Goal: Information Seeking & Learning: Find contact information

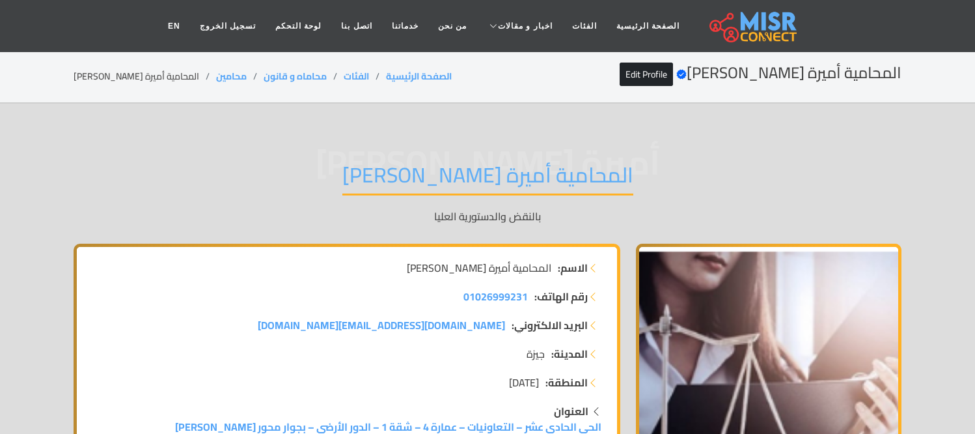
scroll to position [6302, 0]
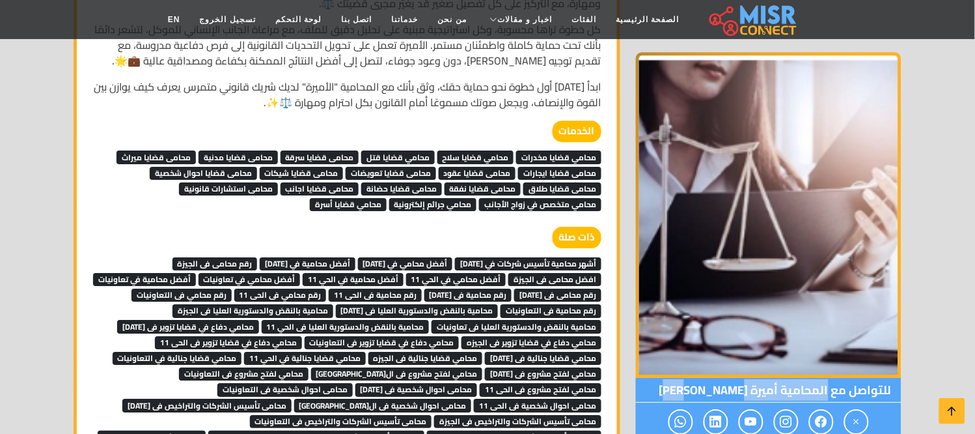
drag, startPoint x: 828, startPoint y: 375, endPoint x: 707, endPoint y: 371, distance: 121.2
click at [707, 378] on span "للتواصل مع المحامية أميرة سمير" at bounding box center [769, 390] width 266 height 25
copy span "المحامية أميرة سمير"
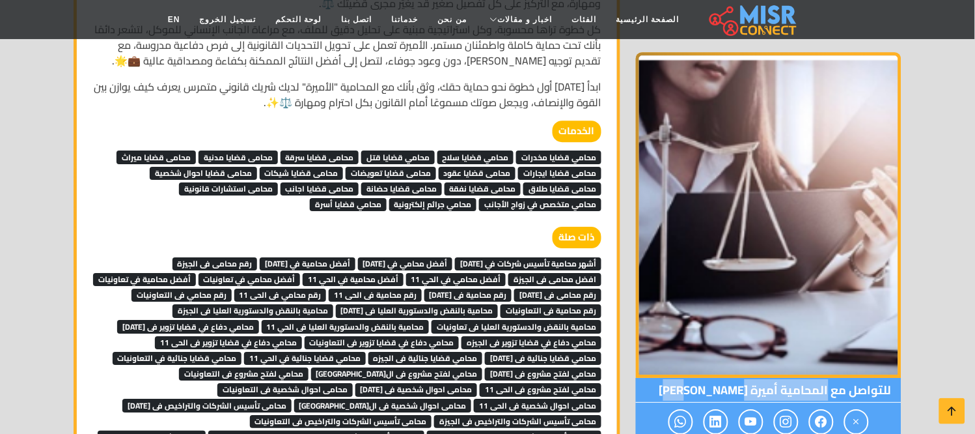
copy span "المحامية أميرة سمير"
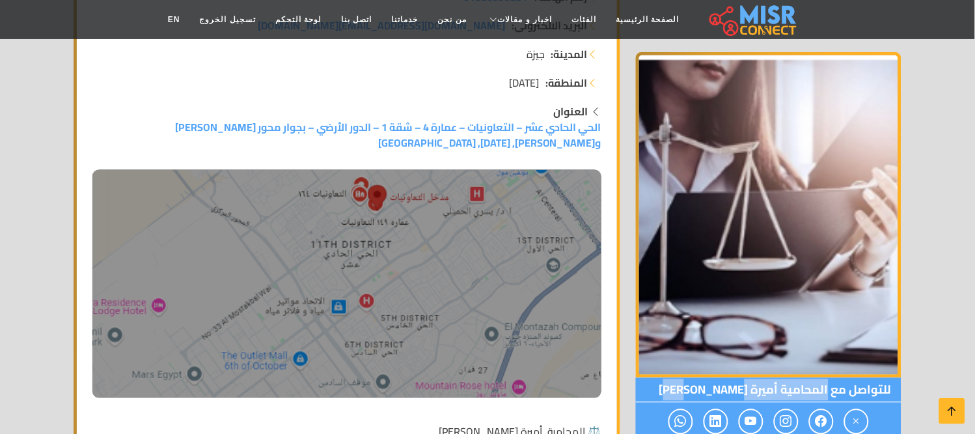
scroll to position [225, 0]
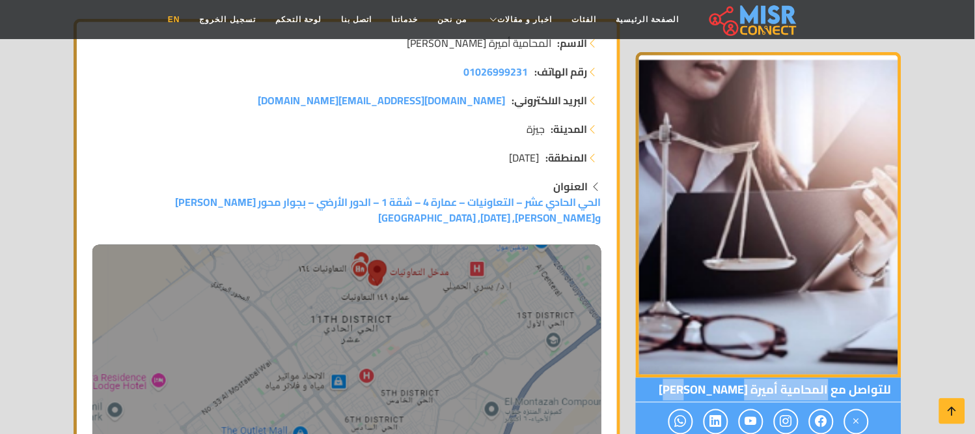
click at [190, 26] on link "EN" at bounding box center [174, 19] width 32 height 25
copy span "المحامية أميرة سمير"
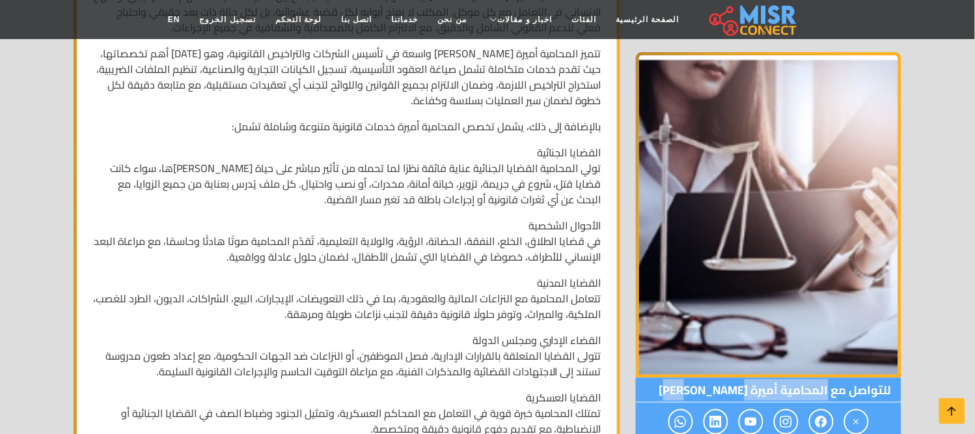
scroll to position [2468, 0]
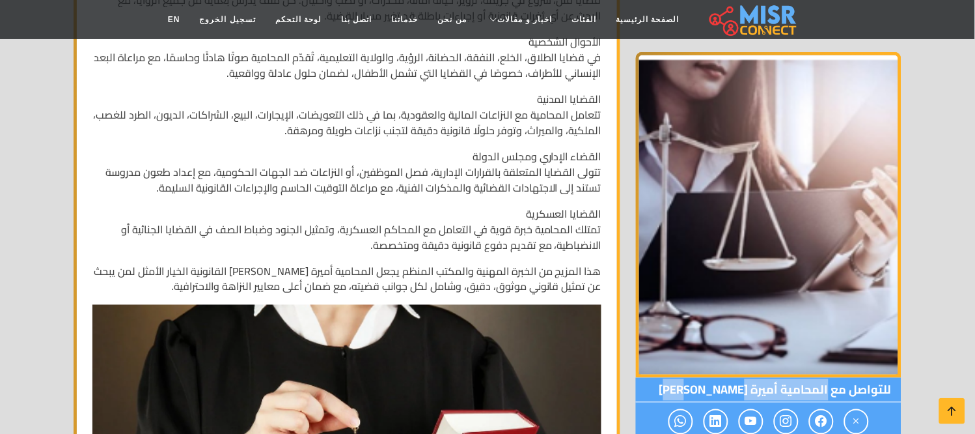
copy span "المحامية أميرة سمير"
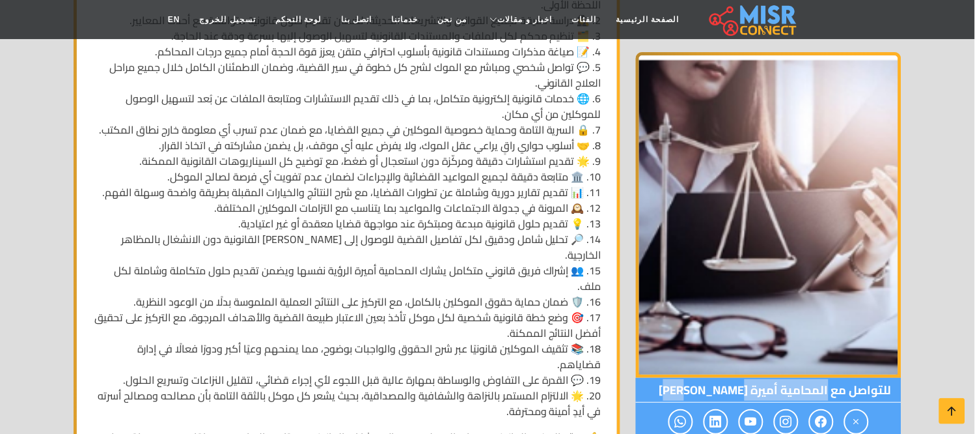
scroll to position [3119, 0]
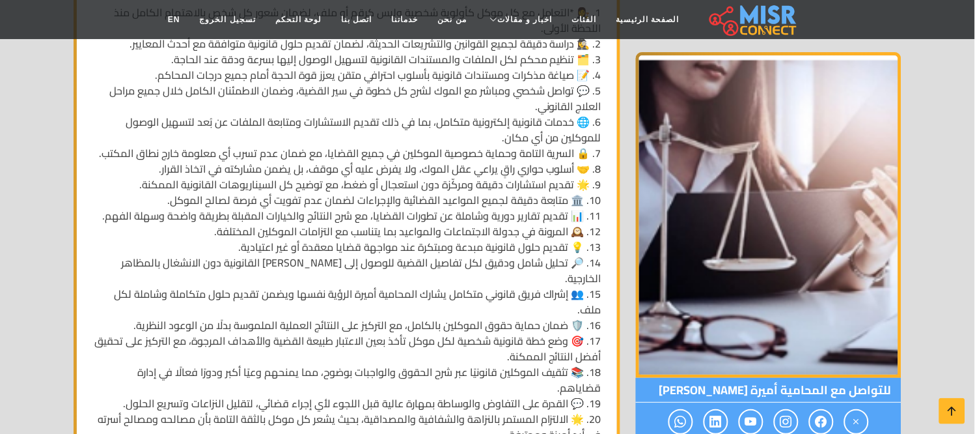
click at [456, 150] on p "1. 👩‍⚖️ *التعامل مع كل موكل كأولوية شخصية وليس كرقم أو ملف، لضمان شعور كل شخص ب…" at bounding box center [346, 224] width 509 height 438
click at [458, 150] on p "1. 👩‍⚖️ *التعامل مع كل موكل كأولوية شخصية وليس كرقم أو ملف، لضمان شعور كل شخص ب…" at bounding box center [346, 224] width 509 height 438
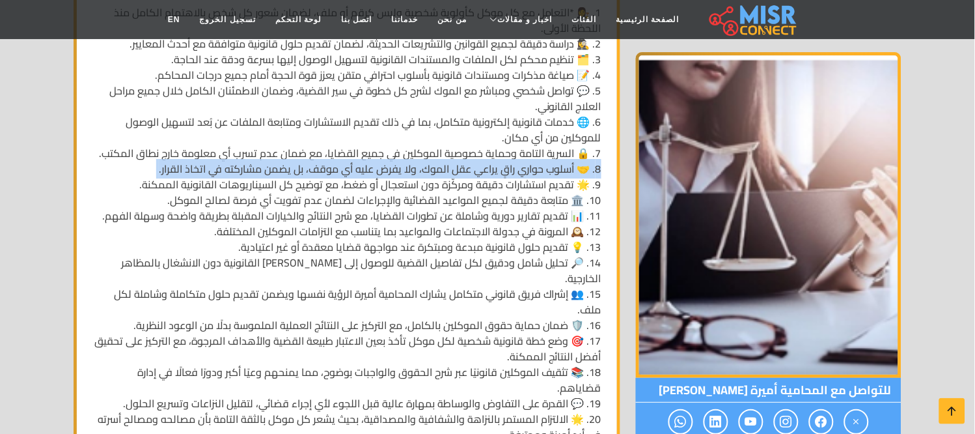
click at [458, 150] on p "1. 👩‍⚖️ *التعامل مع كل موكل كأولوية شخصية وليس كرقم أو ملف، لضمان شعور كل شخص ب…" at bounding box center [346, 224] width 509 height 438
copy p "8. 🤝 أسلوب حواري راقٍ يراعي عقل الموك، ولا يفرض عليه أي موقف، بل يضمن مشاركته ف…"
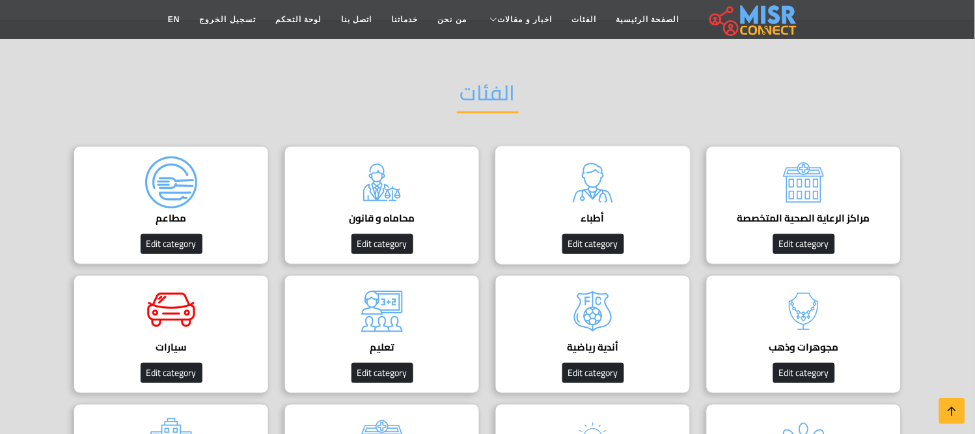
scroll to position [72, 0]
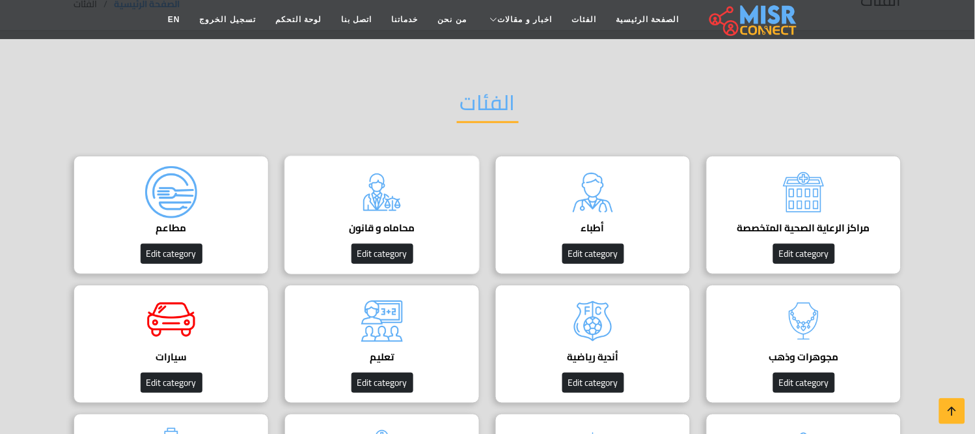
click at [326, 244] on div "محاماه و قانون دليل المحامين في مصر Edit category" at bounding box center [382, 215] width 195 height 119
click at [647, 198] on div "أطباء دليل الأطباء في مصر | اعرف أحسن دكاترة في جميع التخصصات Edit category" at bounding box center [593, 215] width 195 height 119
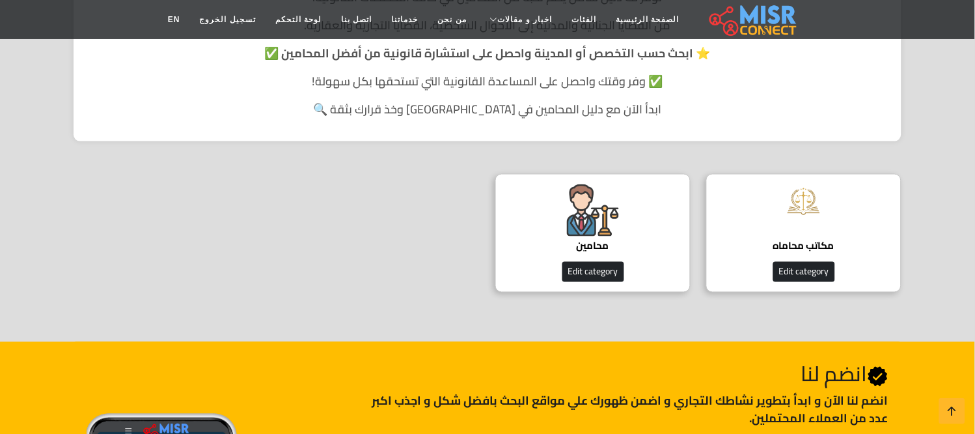
scroll to position [361, 0]
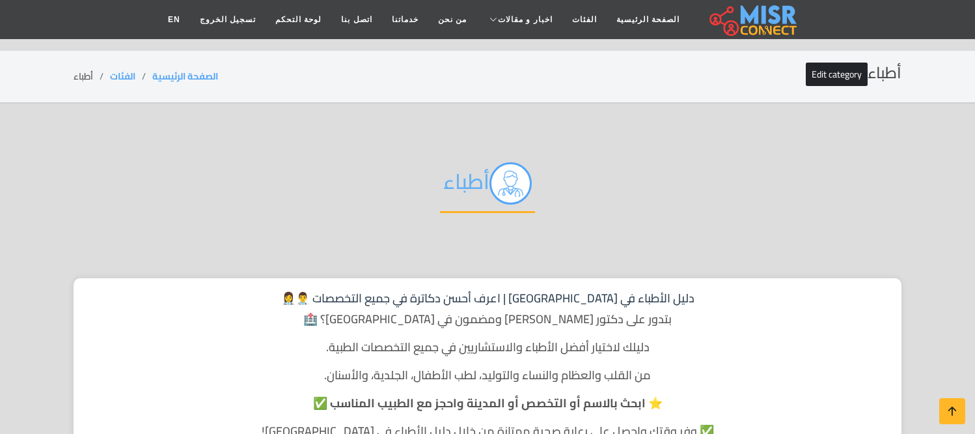
scroll to position [361, 0]
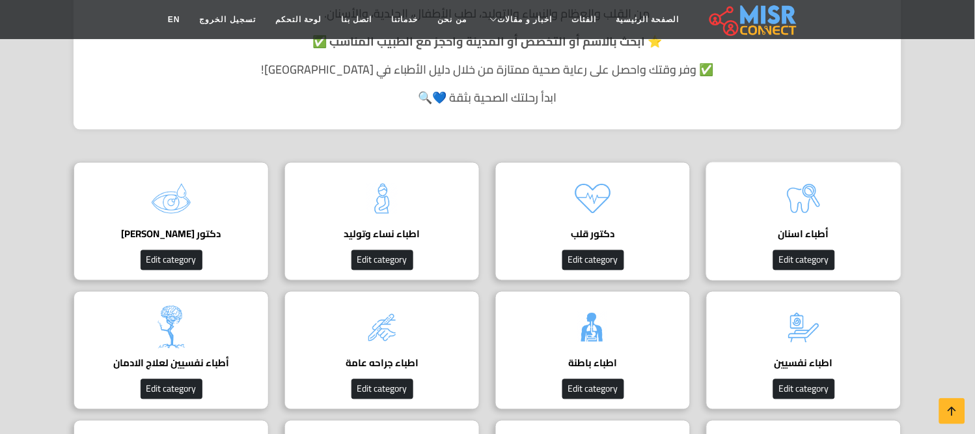
click at [795, 229] on h4 "أطباء اسنان" at bounding box center [804, 235] width 155 height 12
click at [794, 229] on h4 "أطباء اسنان" at bounding box center [804, 235] width 155 height 12
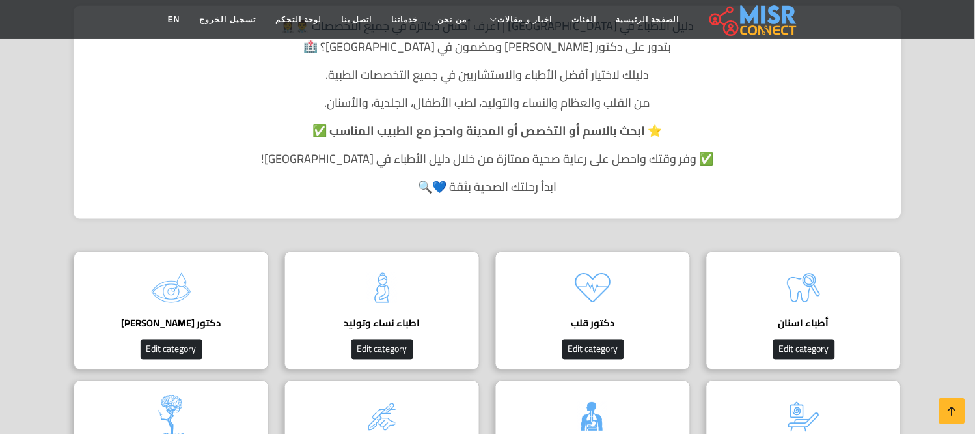
scroll to position [217, 0]
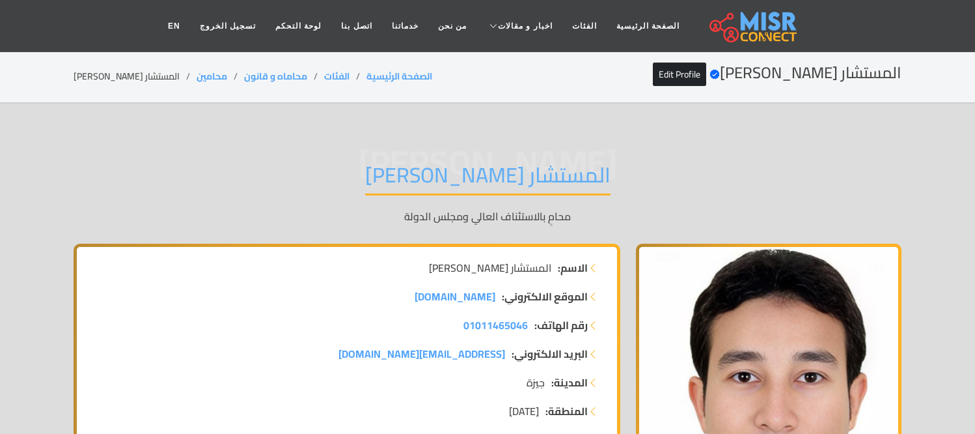
scroll to position [3039, 0]
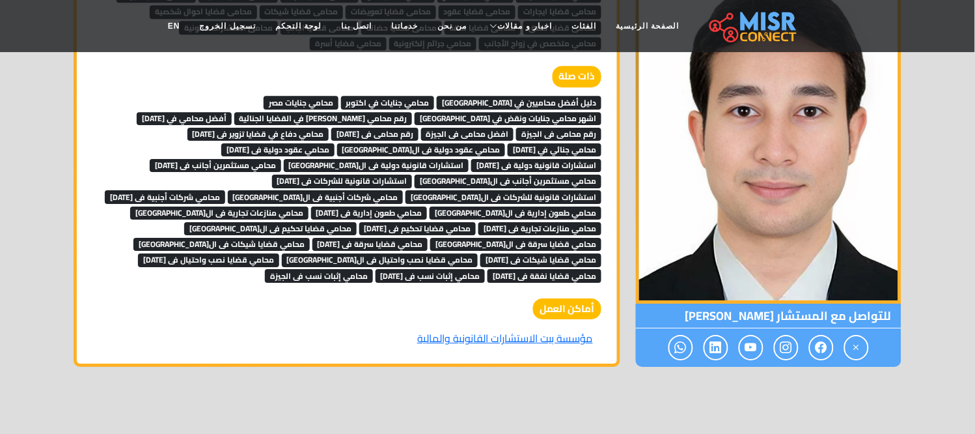
click at [481, 253] on span "محامي قضايا شيكات فى [DATE]" at bounding box center [541, 259] width 121 height 13
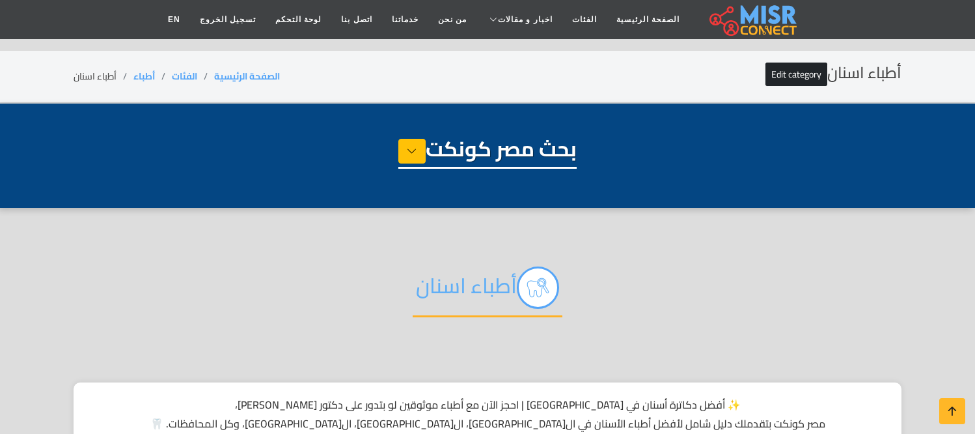
select select "*****"
select select "**********"
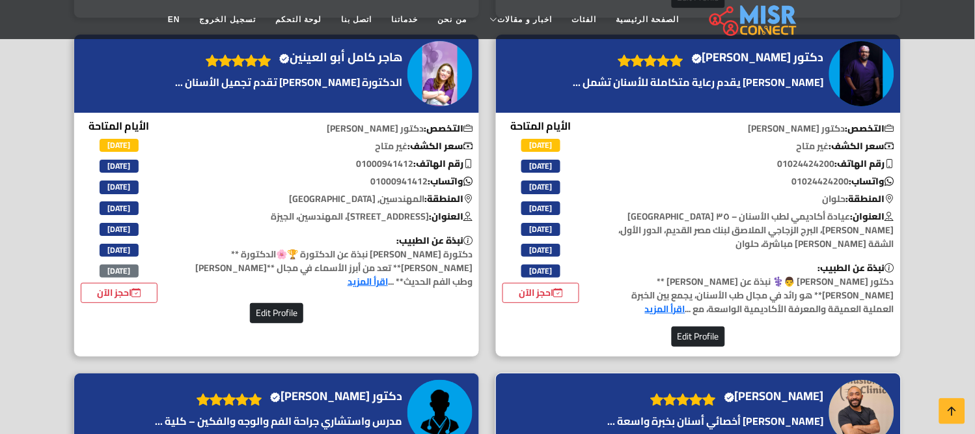
scroll to position [3183, 0]
click at [744, 389] on h4 "الدكتور شريف طاهر حجازي Verified account" at bounding box center [775, 396] width 100 height 14
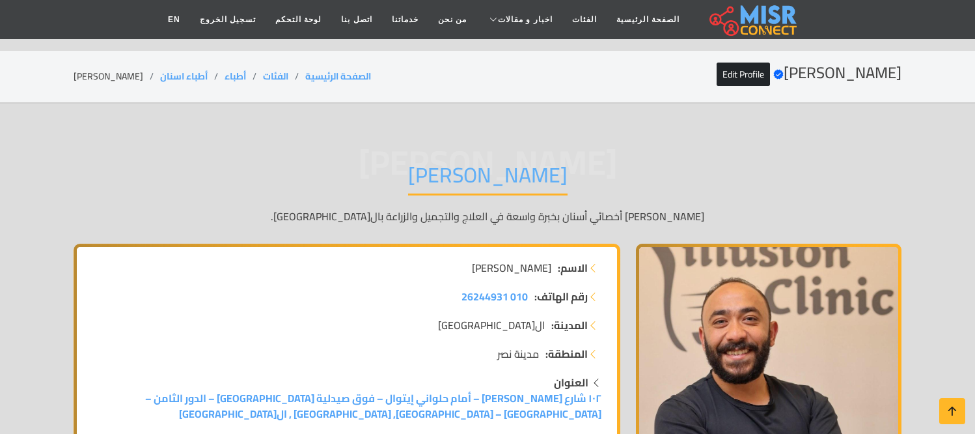
scroll to position [145, 0]
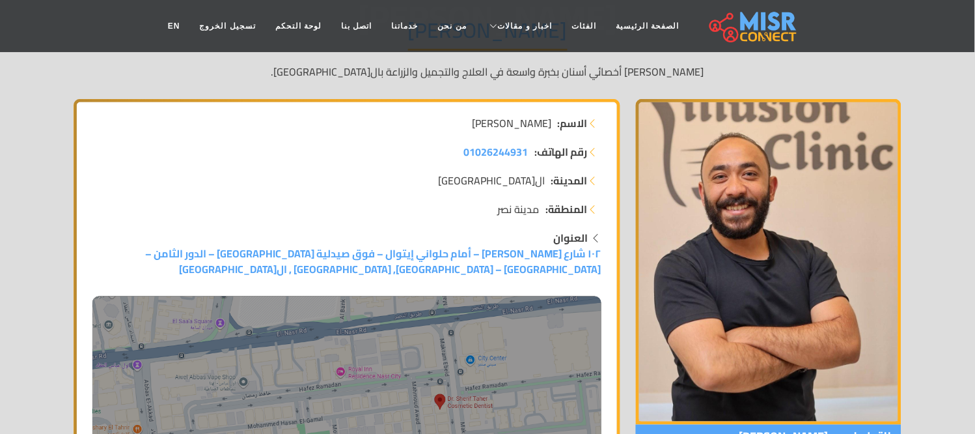
scroll to position [145, 0]
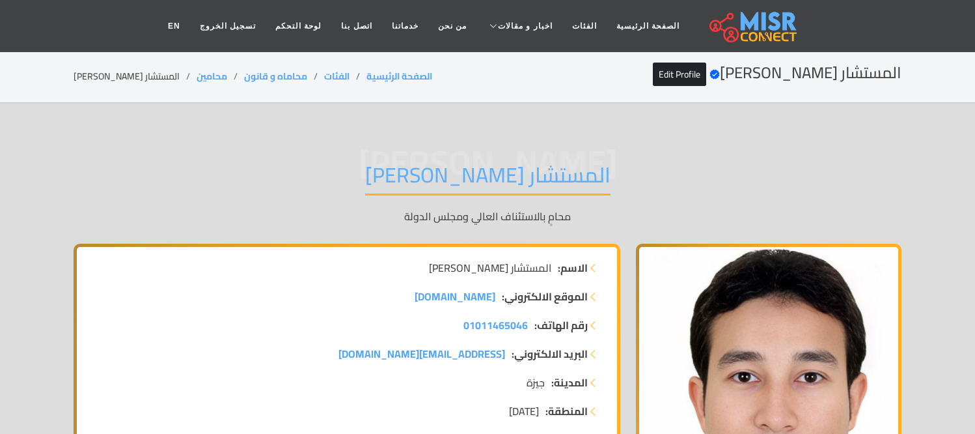
scroll to position [3039, 0]
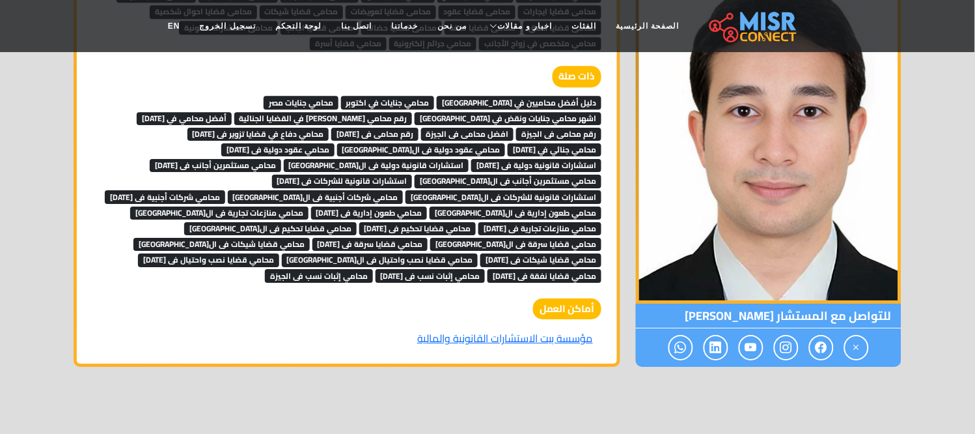
scroll to position [3039, 0]
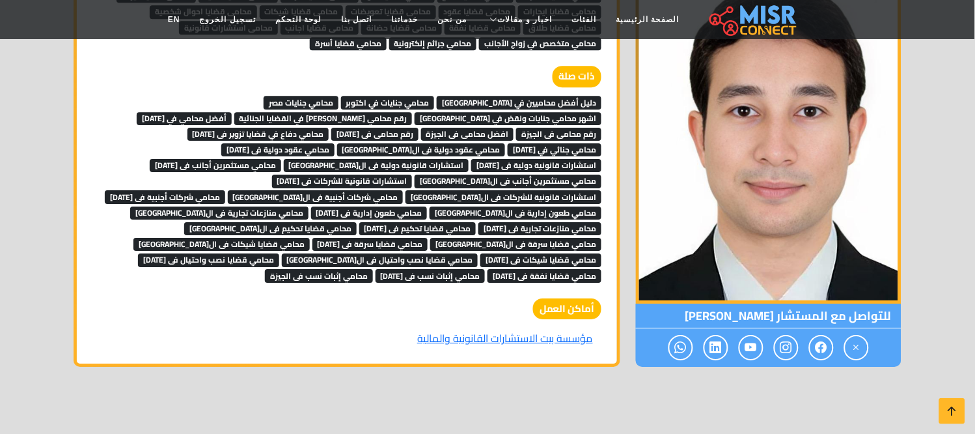
click at [409, 238] on span "محامي قضايا سرقة فى [DATE]" at bounding box center [371, 244] width 116 height 13
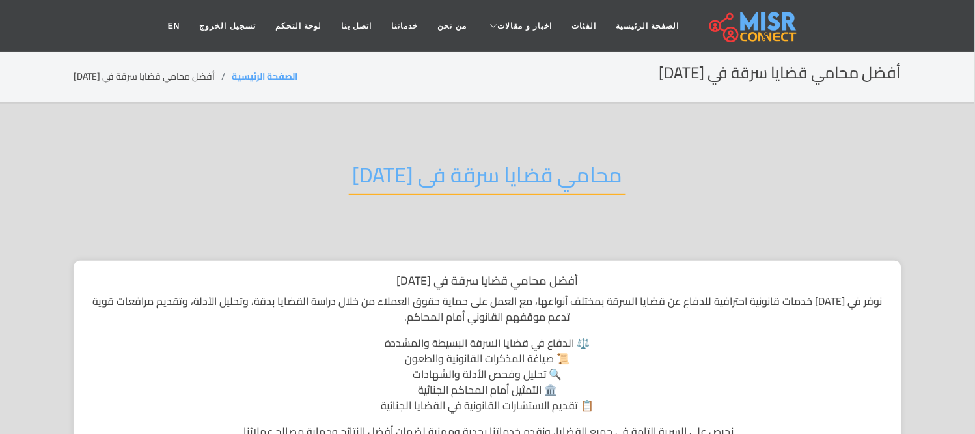
click at [456, 173] on h2 "محامي قضايا سرقة فى 6 اكتوبر" at bounding box center [487, 178] width 277 height 33
click at [456, 173] on h2 "محامي قضايا سرقة فى [DATE]" at bounding box center [487, 178] width 277 height 33
click at [456, 173] on h2 "محامي قضايا سرقة فى 6 اكتوبر" at bounding box center [487, 178] width 277 height 33
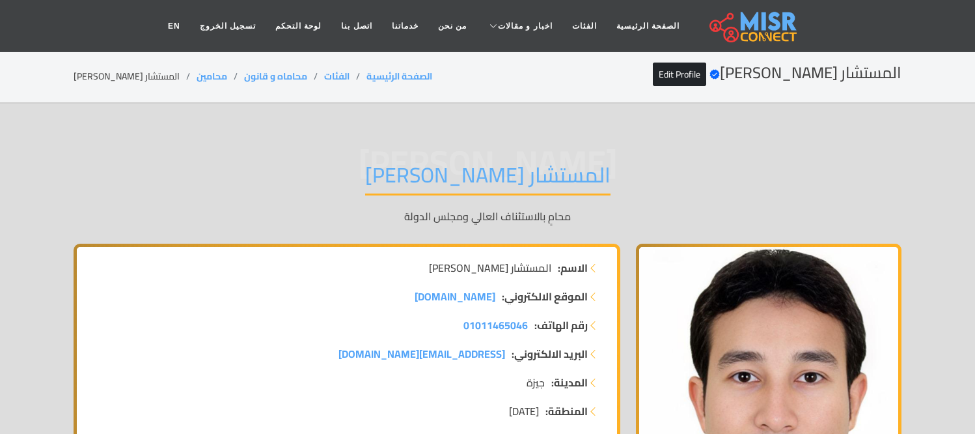
scroll to position [3039, 0]
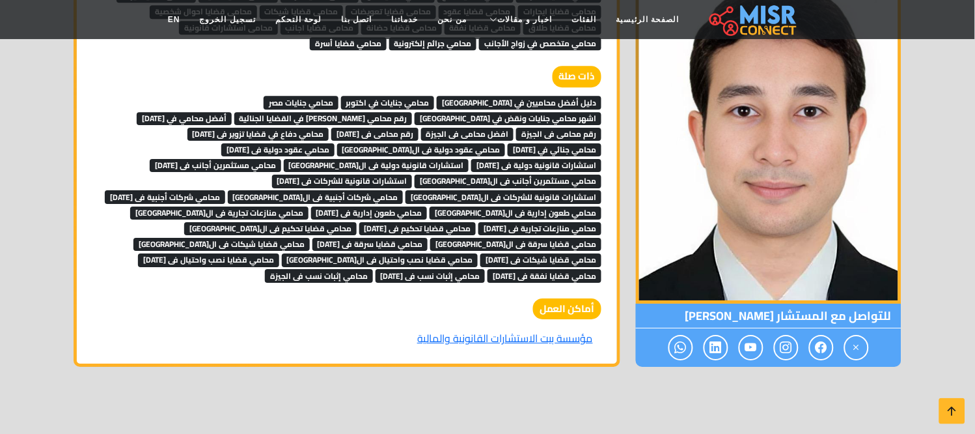
click at [543, 238] on span "محامي قضايا سرقة فى الجيزة" at bounding box center [515, 244] width 171 height 13
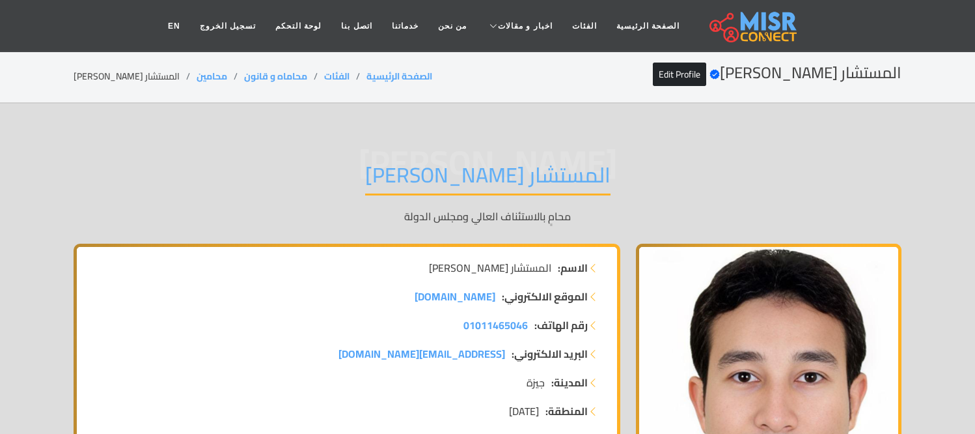
scroll to position [3039, 0]
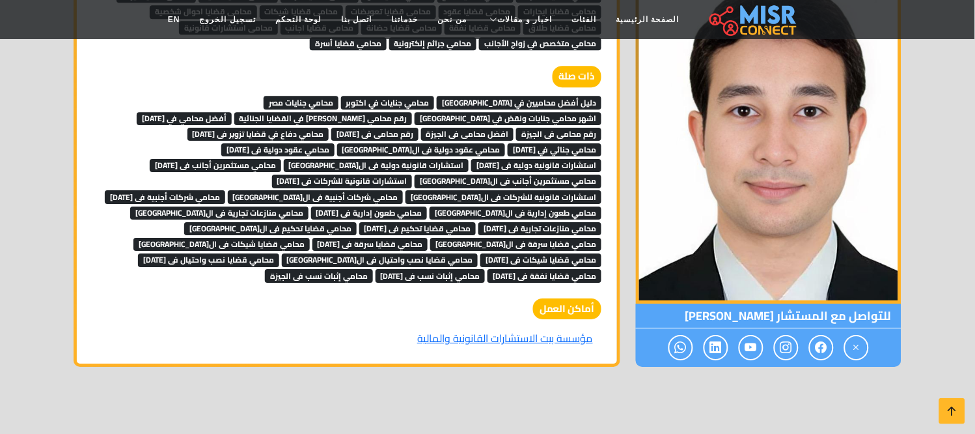
click at [479, 222] on span "محامي منازعات تجارية فى [DATE]" at bounding box center [540, 228] width 123 height 13
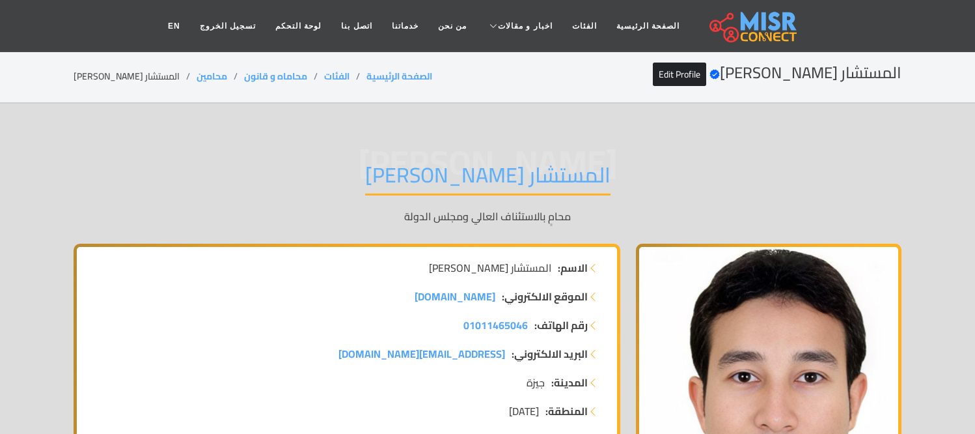
scroll to position [3039, 0]
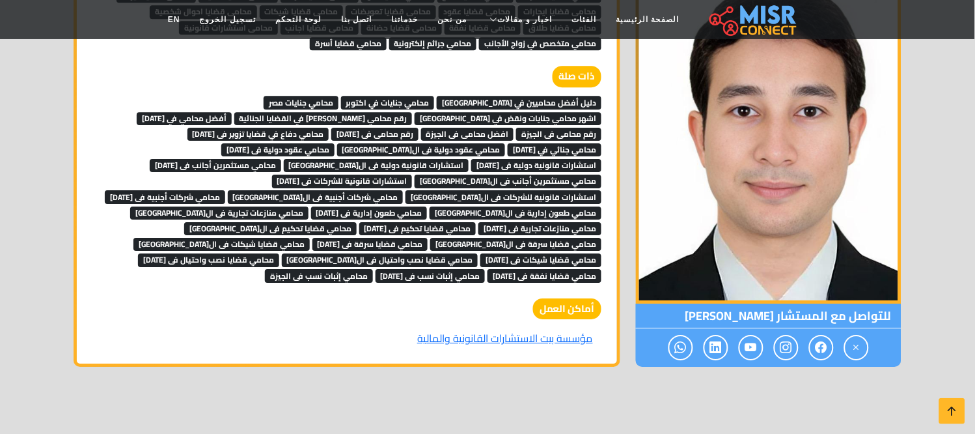
click at [309, 206] on span "محامي منازعات تجارية فى الجيزة" at bounding box center [219, 212] width 178 height 13
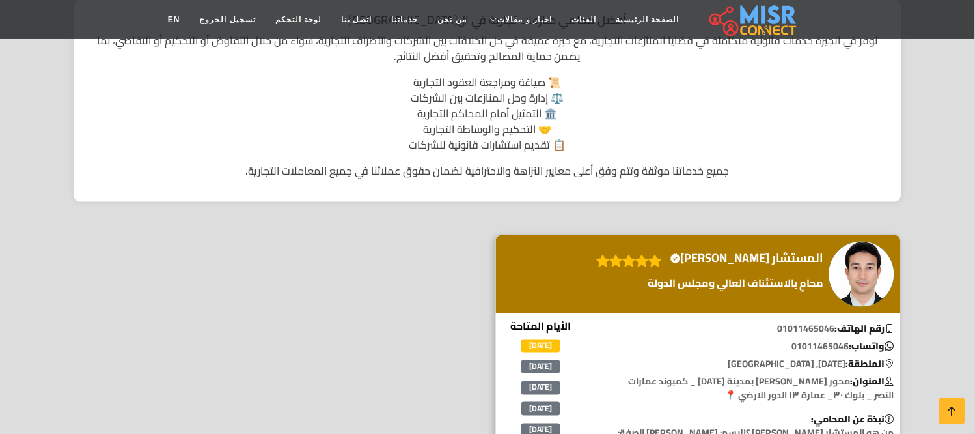
scroll to position [434, 0]
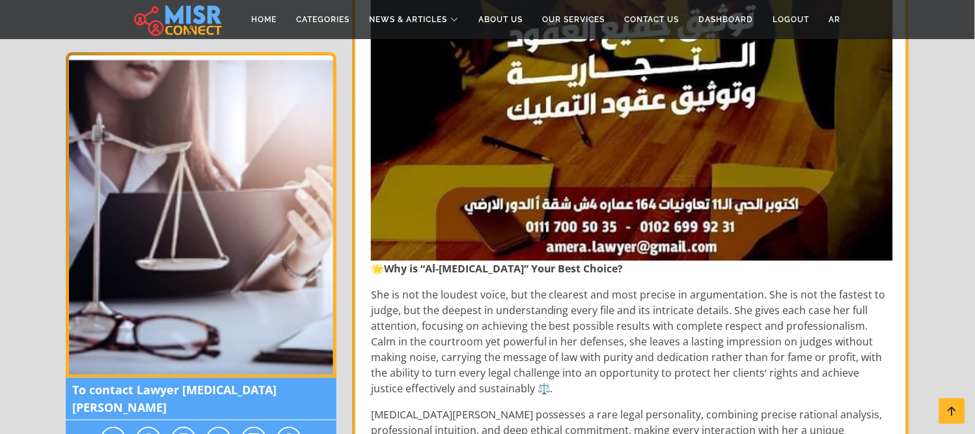
scroll to position [5426, 0]
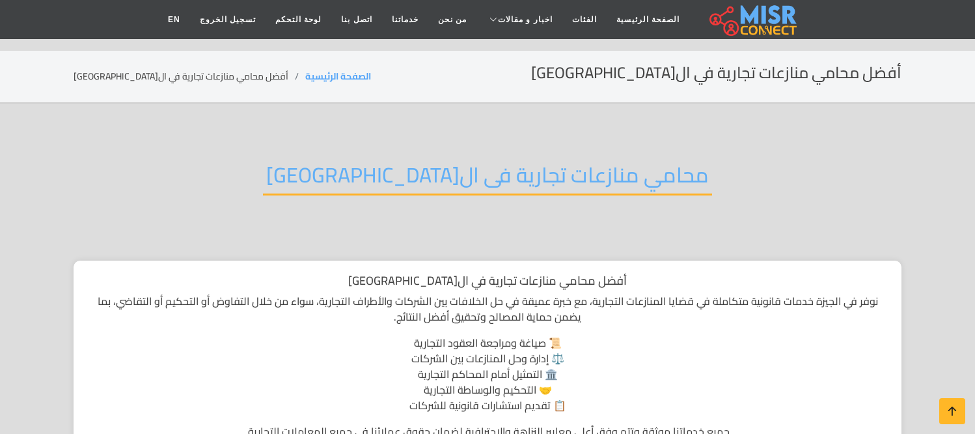
scroll to position [147, 0]
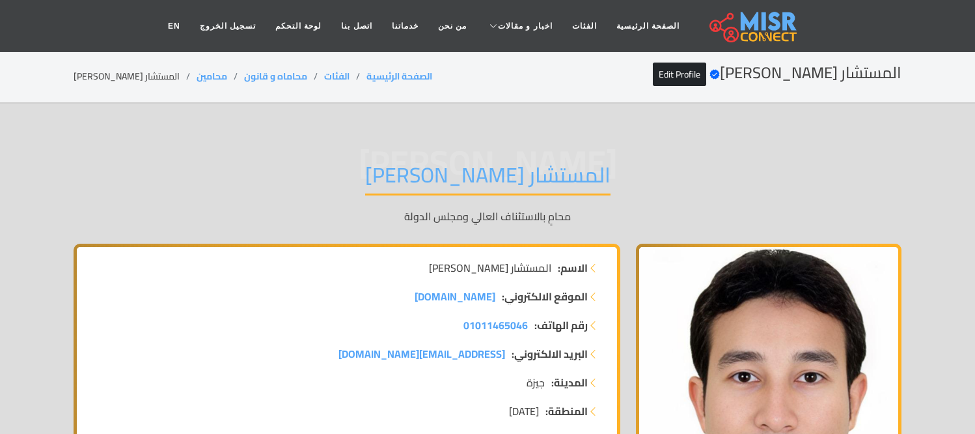
scroll to position [3039, 0]
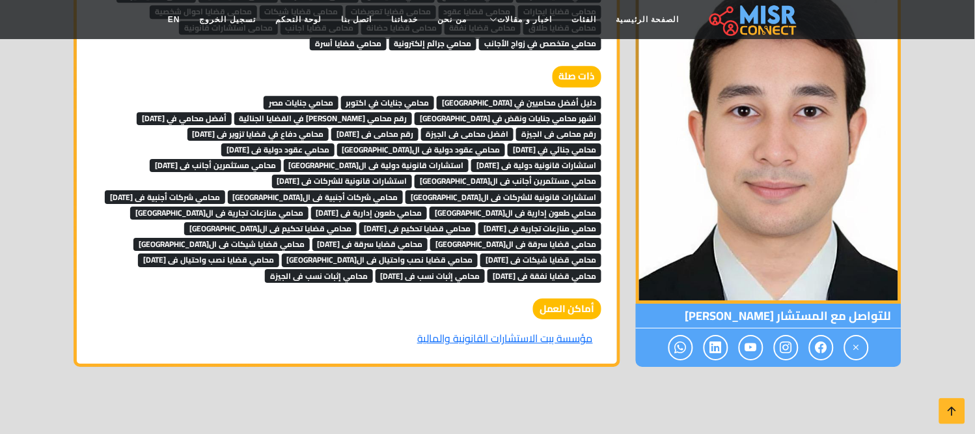
click at [225, 190] on span "محامي شركات أجنبية فى [DATE]" at bounding box center [165, 196] width 120 height 13
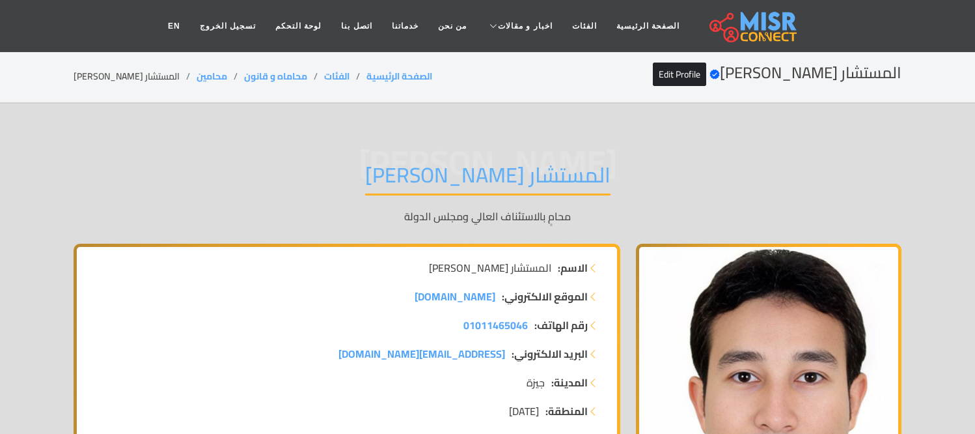
scroll to position [3039, 0]
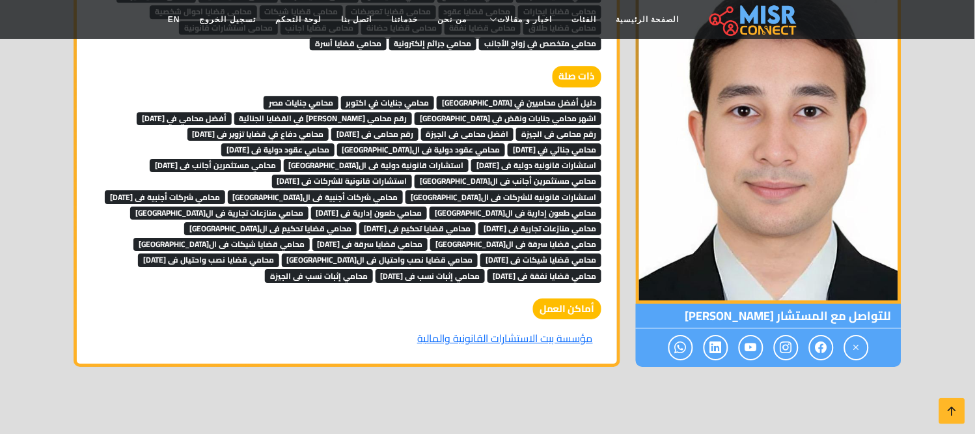
click at [404, 190] on span "محامي شركات أجنبية فى ال[GEOGRAPHIC_DATA]" at bounding box center [316, 196] width 176 height 13
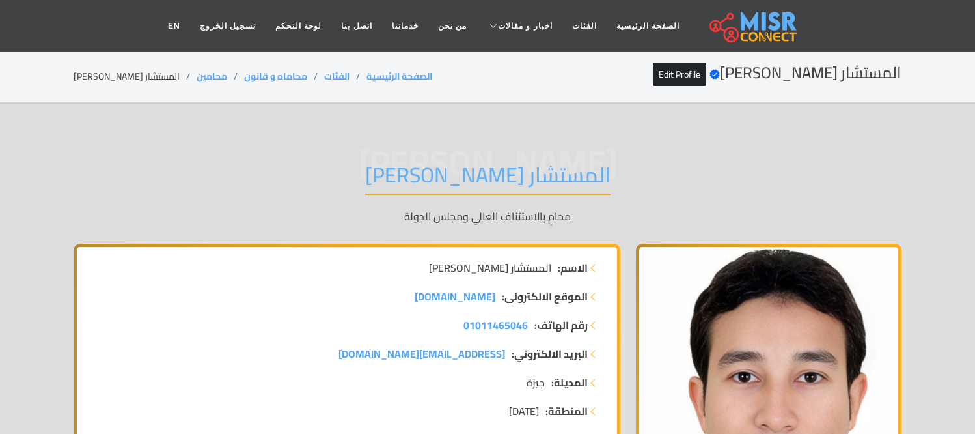
scroll to position [3039, 0]
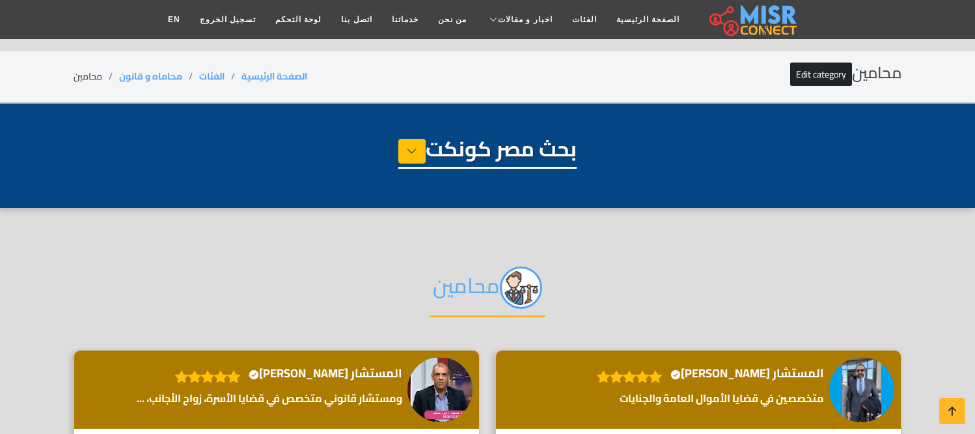
select select "**********"
select select "*******"
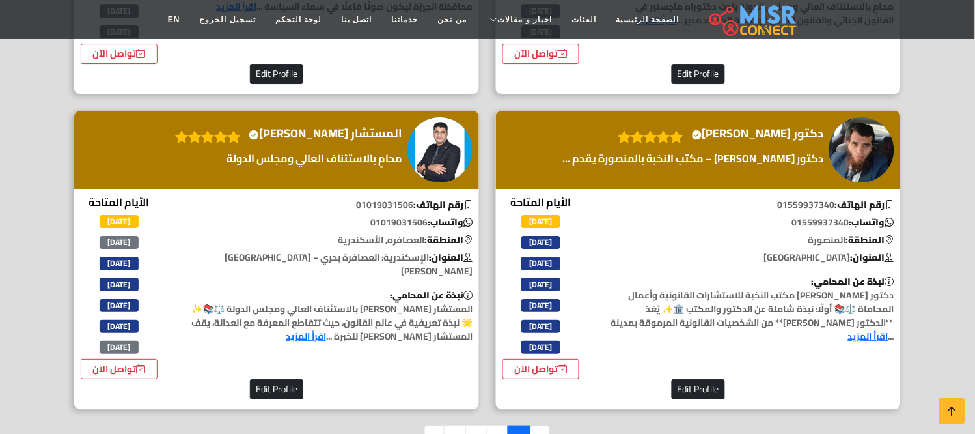
scroll to position [3401, 0]
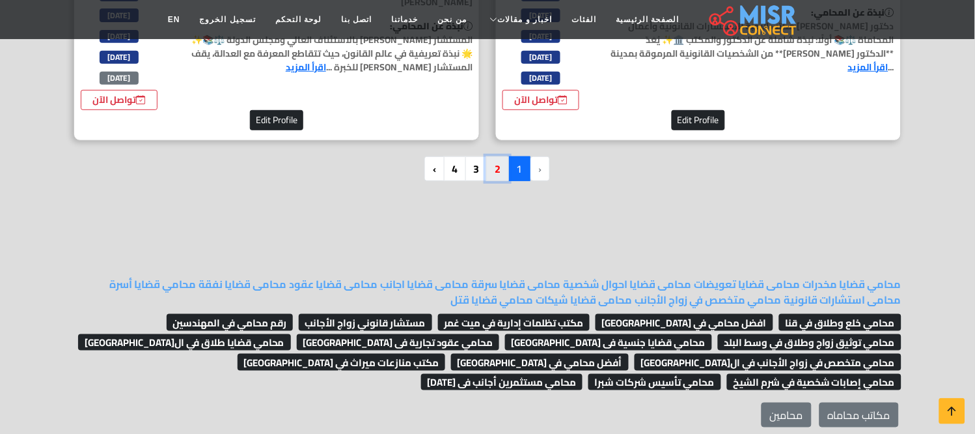
click at [499, 156] on link "2" at bounding box center [497, 168] width 23 height 25
click at [498, 156] on link "2" at bounding box center [497, 168] width 23 height 25
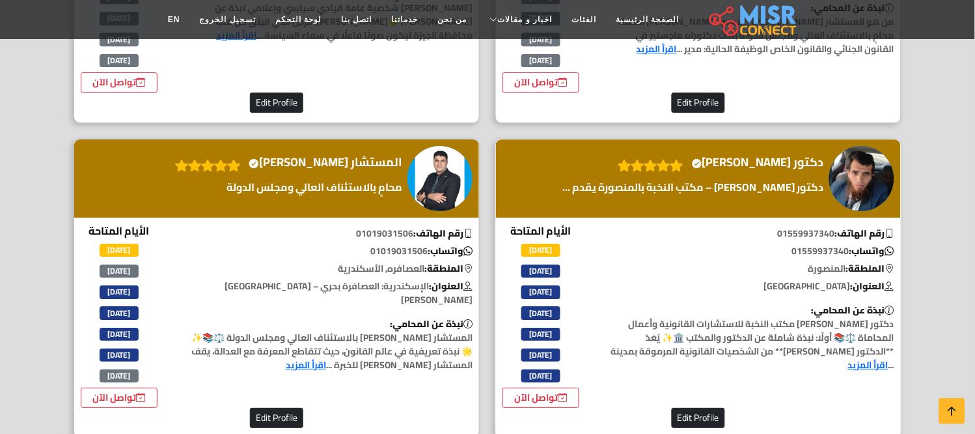
scroll to position [3039, 0]
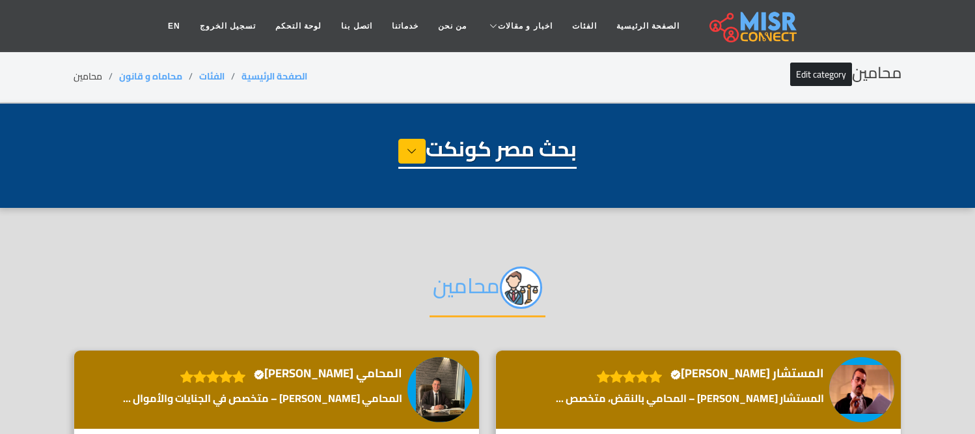
select select "**********"
select select "*******"
click at [324, 376] on h4 "المحامي عبدالله حسن Verified account" at bounding box center [328, 373] width 148 height 14
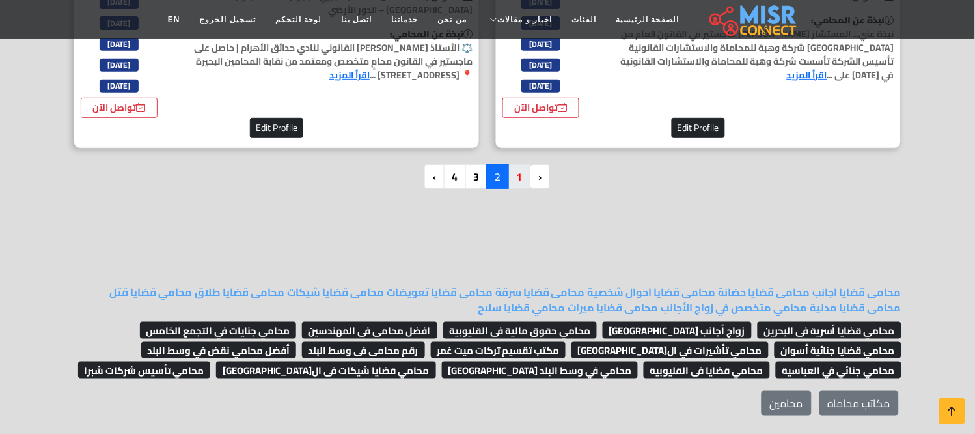
scroll to position [3256, 0]
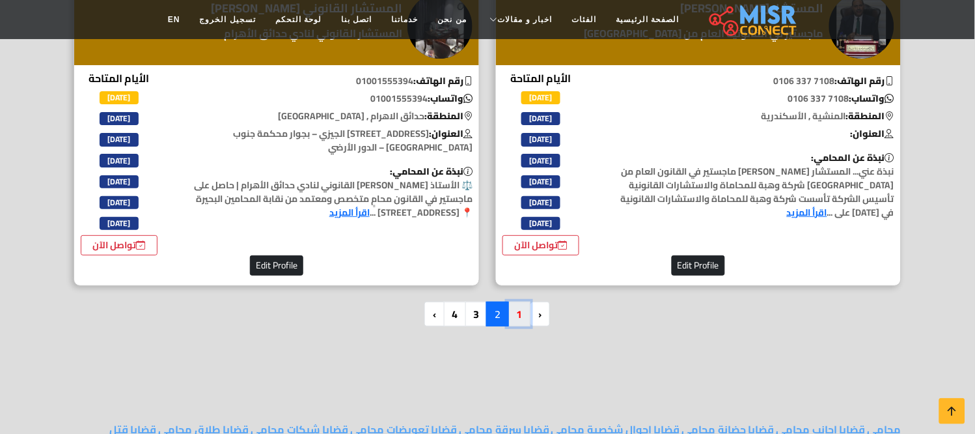
click at [511, 301] on link "1" at bounding box center [519, 313] width 23 height 25
click at [517, 301] on link "1" at bounding box center [519, 313] width 23 height 25
click at [514, 301] on link "1" at bounding box center [519, 313] width 23 height 25
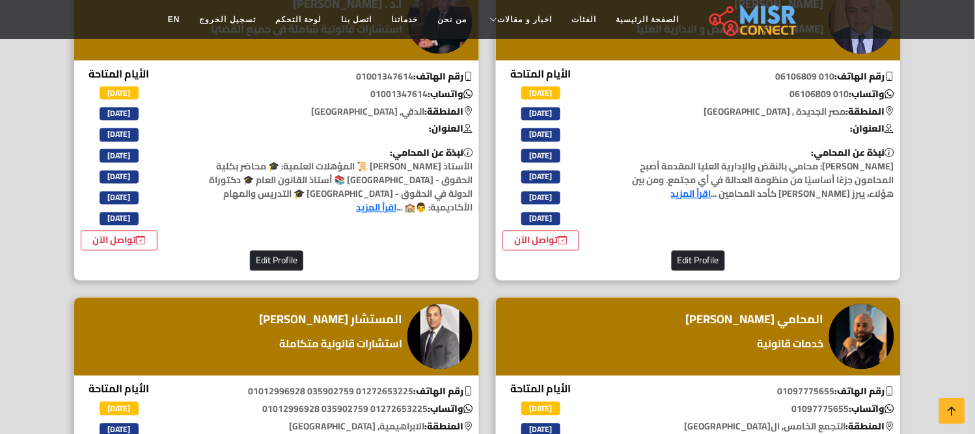
scroll to position [2605, 0]
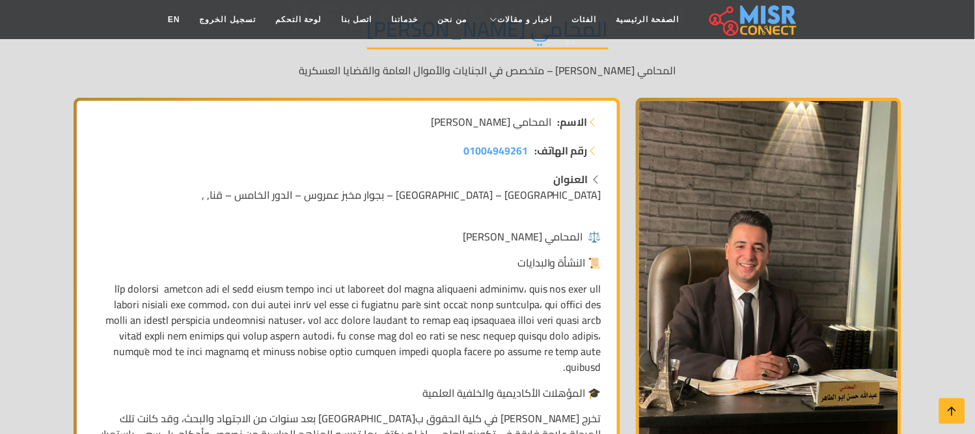
scroll to position [217, 0]
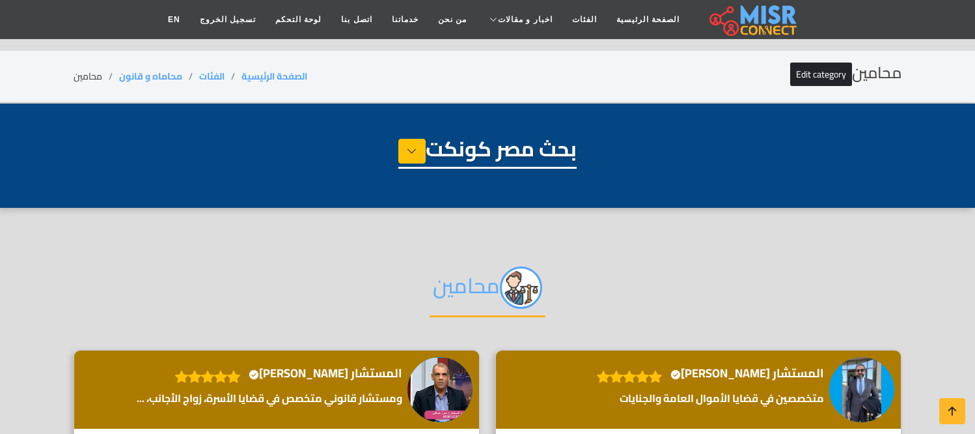
select select "**********"
select select "*******"
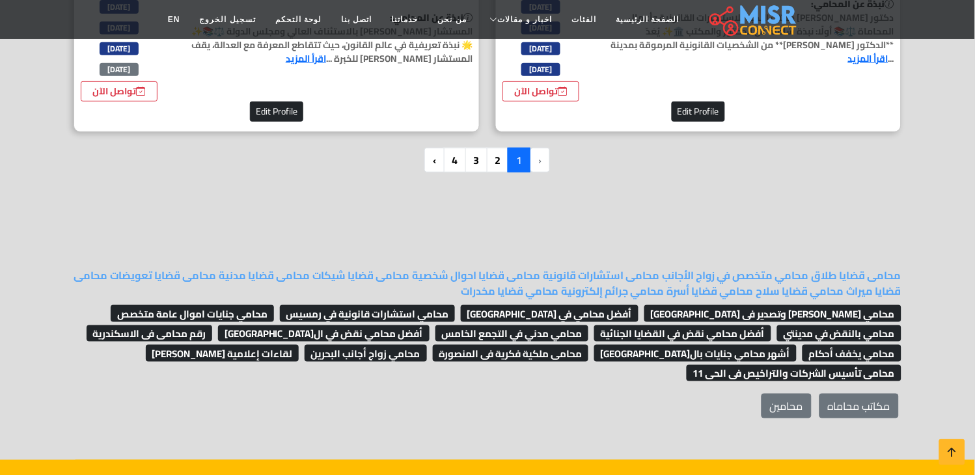
scroll to position [3400, 0]
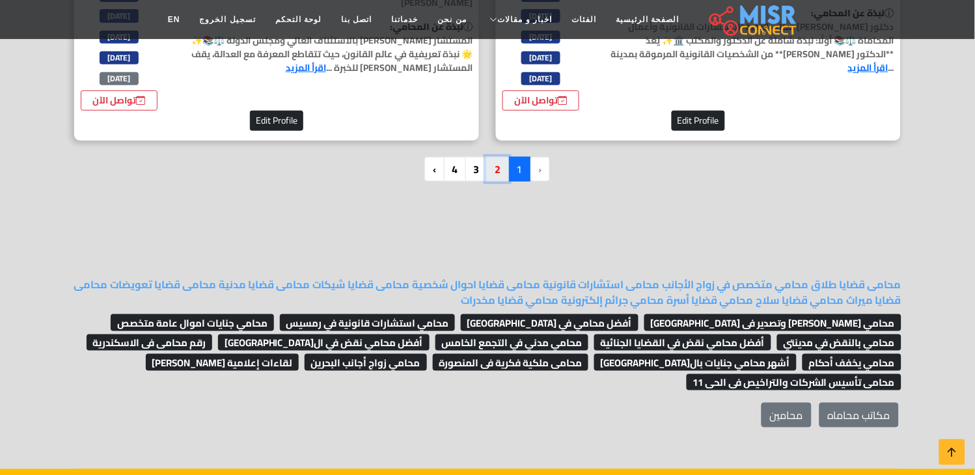
click at [498, 157] on link "2" at bounding box center [497, 169] width 23 height 25
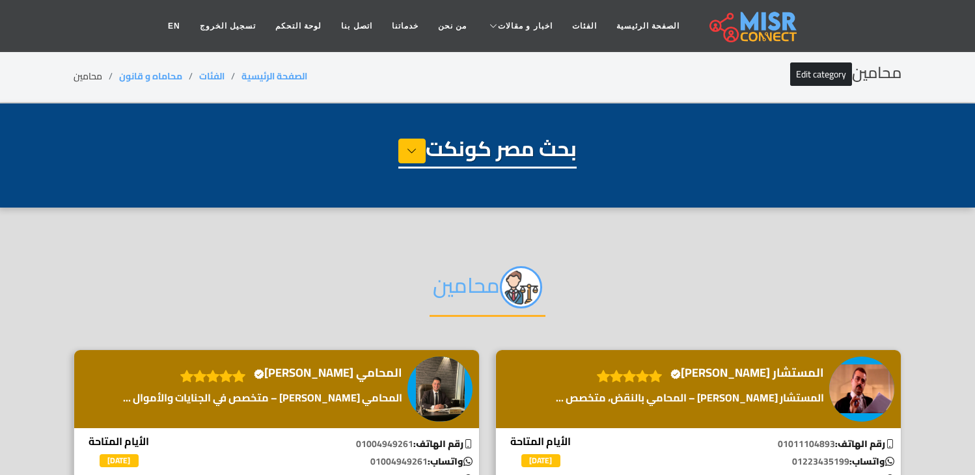
select select "**********"
select select "*******"
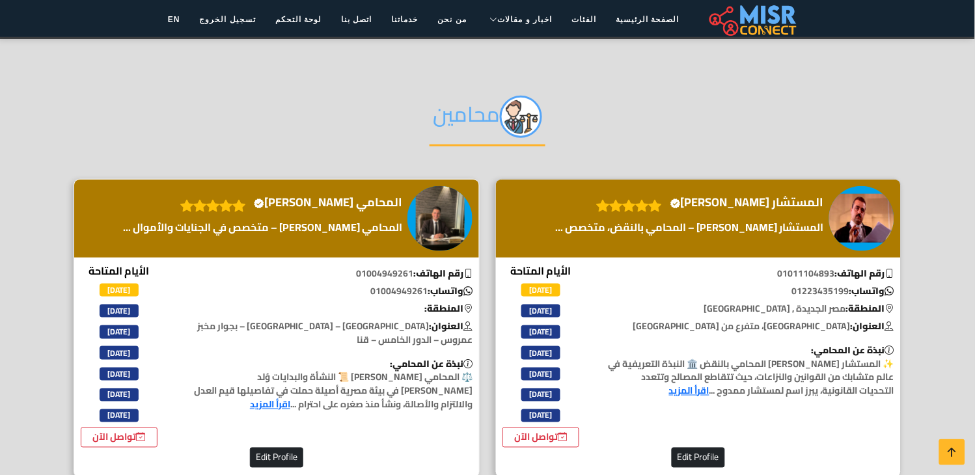
scroll to position [145, 0]
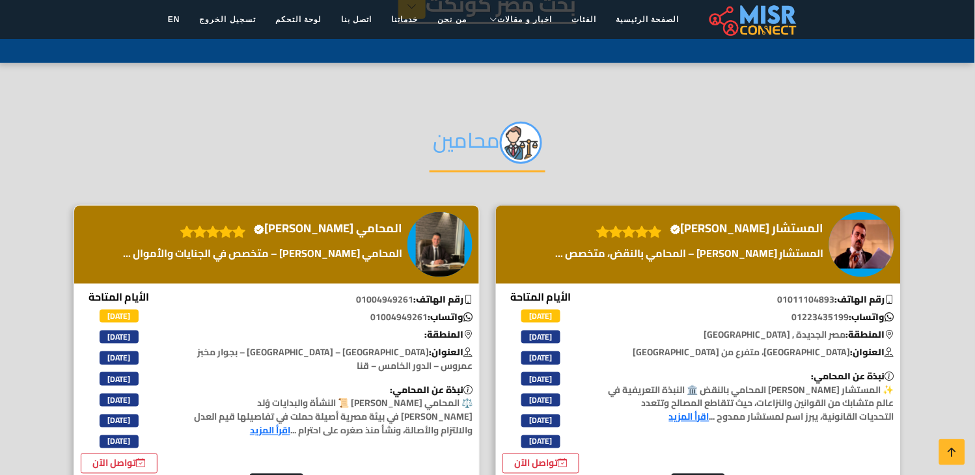
click at [349, 223] on h4 "المحامي عبدالله حسن Verified account" at bounding box center [328, 228] width 148 height 14
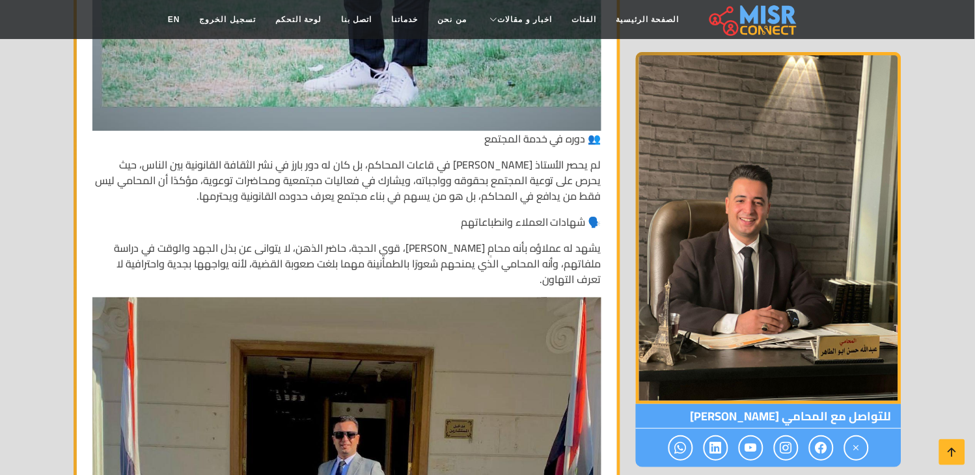
scroll to position [3473, 0]
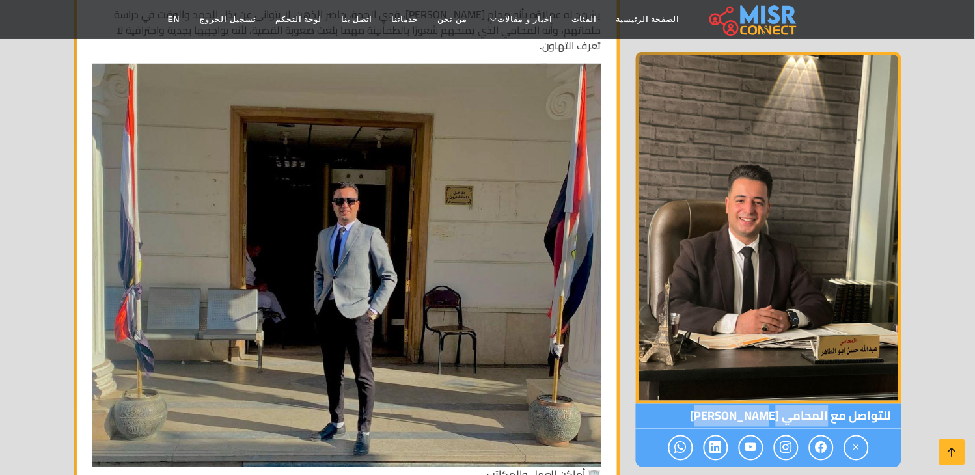
copy span "المحامي [PERSON_NAME]"
drag, startPoint x: 827, startPoint y: 414, endPoint x: 705, endPoint y: 408, distance: 122.6
click at [705, 408] on span "للتواصل مع المحامي [PERSON_NAME]" at bounding box center [769, 416] width 266 height 25
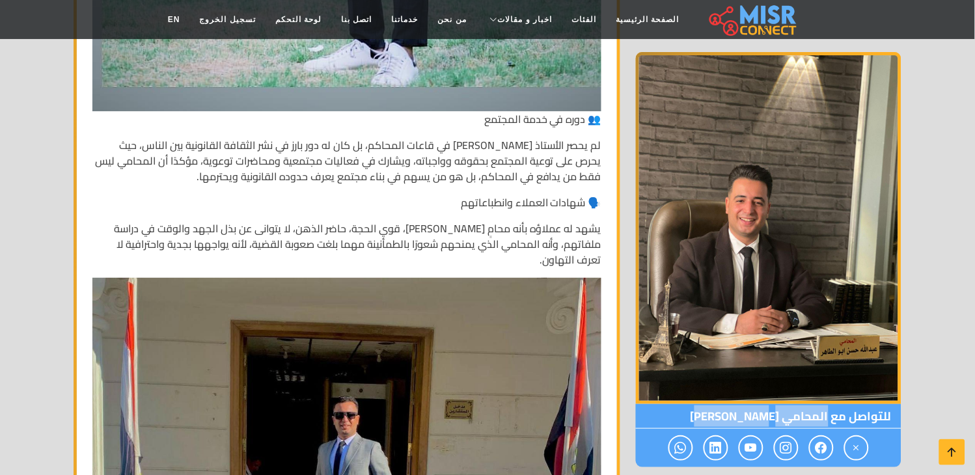
scroll to position [3328, 0]
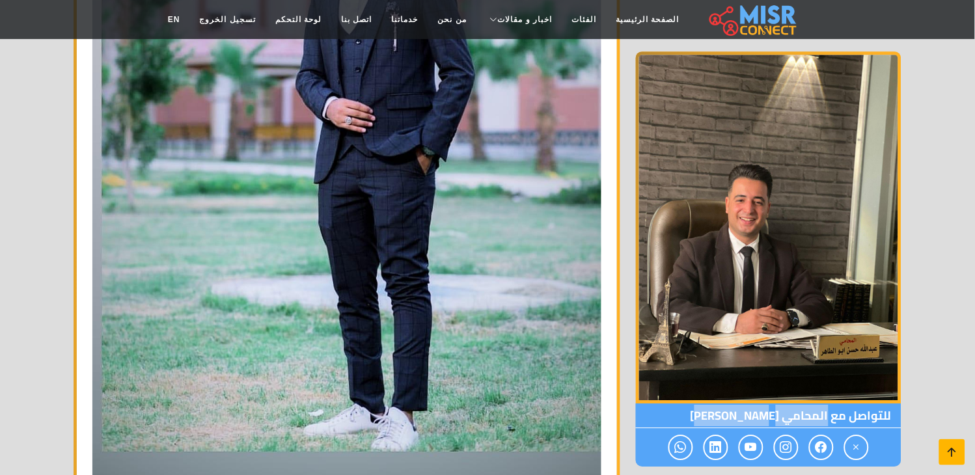
click at [949, 456] on icon at bounding box center [953, 452] width 18 height 18
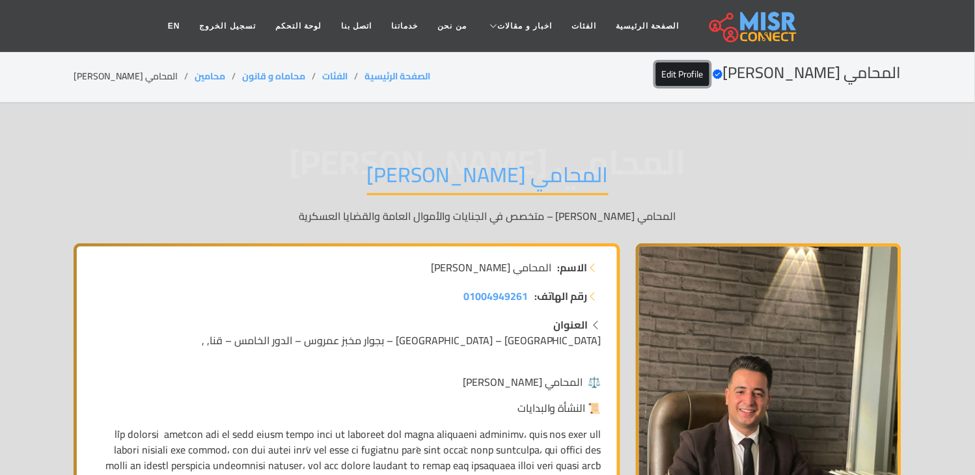
click at [707, 70] on link "Edit Profile" at bounding box center [682, 74] width 53 height 23
click at [710, 72] on link "Edit Profile" at bounding box center [682, 74] width 53 height 23
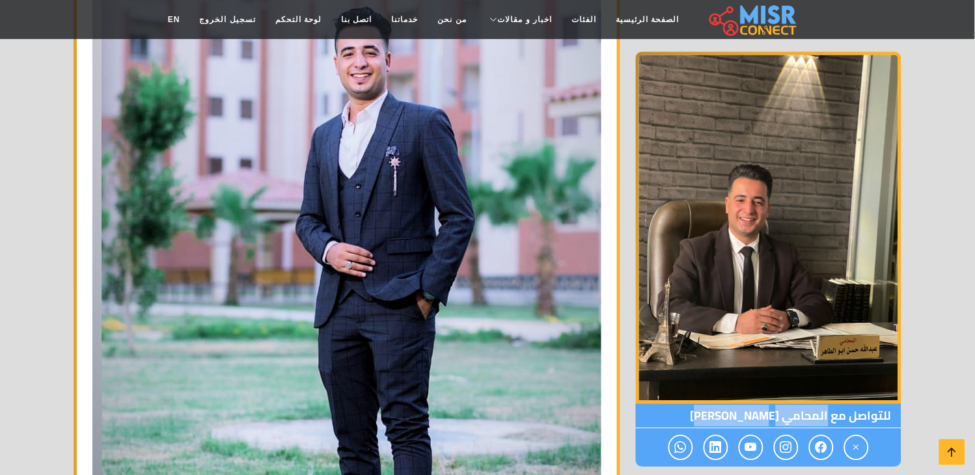
scroll to position [2532, 0]
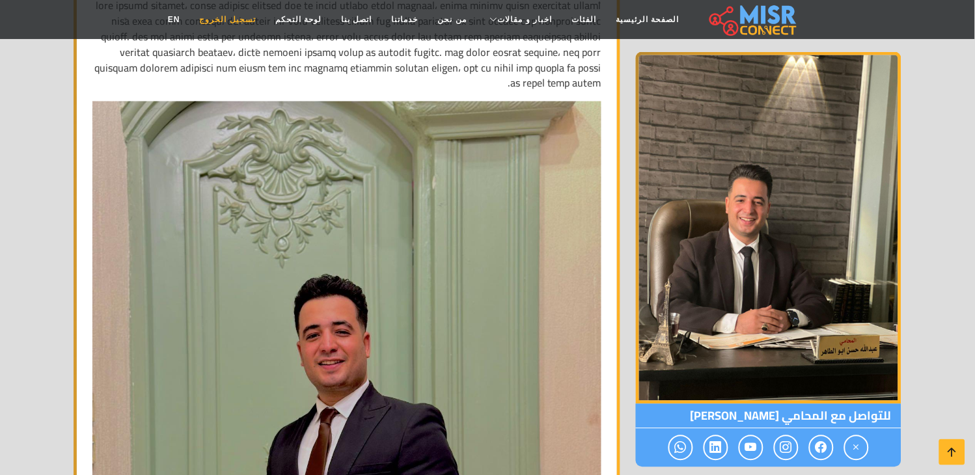
scroll to position [1519, 0]
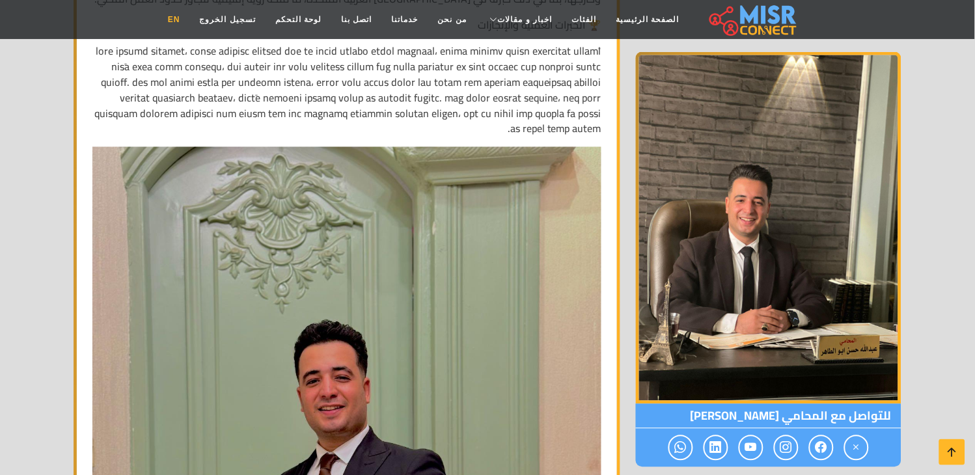
drag, startPoint x: 207, startPoint y: 1, endPoint x: 201, endPoint y: 22, distance: 22.5
click at [206, 1] on nav "الصفحة الرئيسية الفئات اخبار و مقالات أخبار الرياضة حوادث اخبار طبية مشاهير اخب…" at bounding box center [487, 20] width 659 height 46
click at [190, 22] on link "EN" at bounding box center [174, 19] width 32 height 25
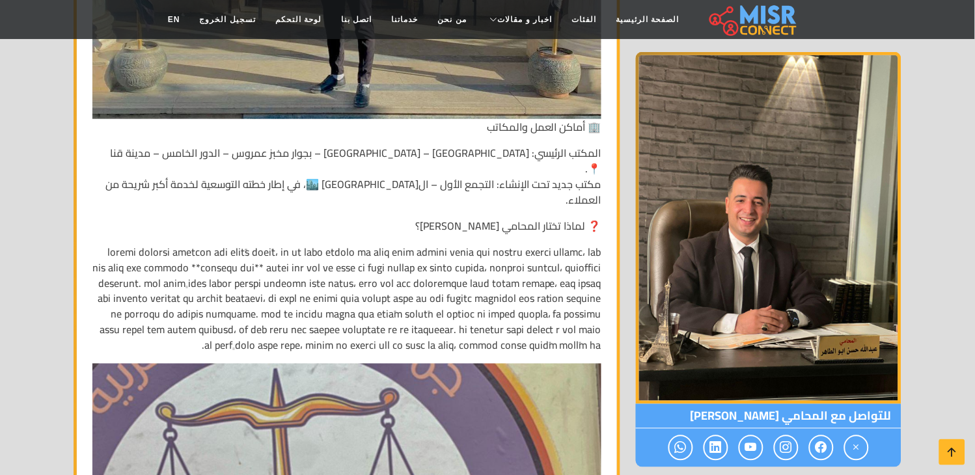
scroll to position [3542, 0]
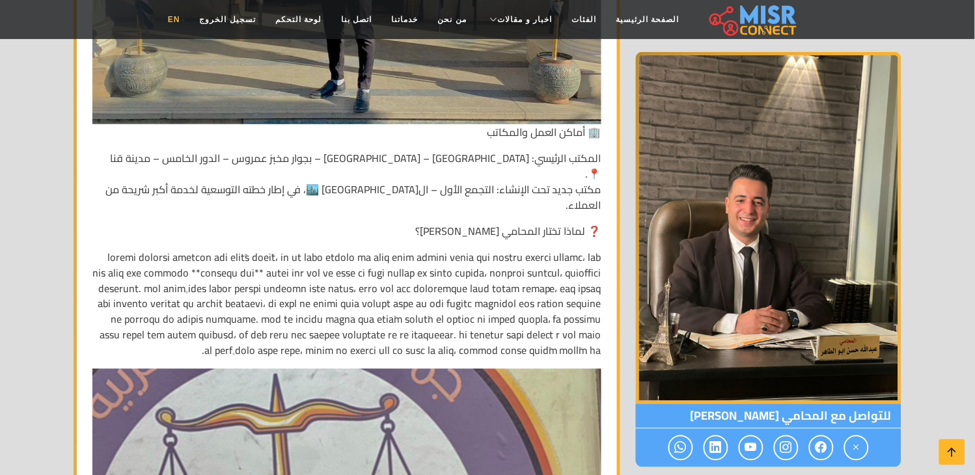
click at [190, 18] on link "EN" at bounding box center [174, 19] width 32 height 25
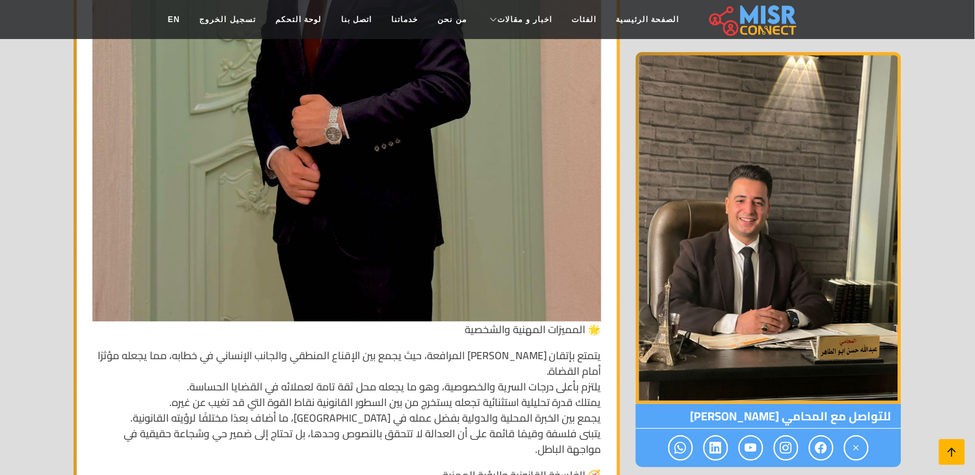
click at [957, 450] on icon at bounding box center [953, 452] width 18 height 18
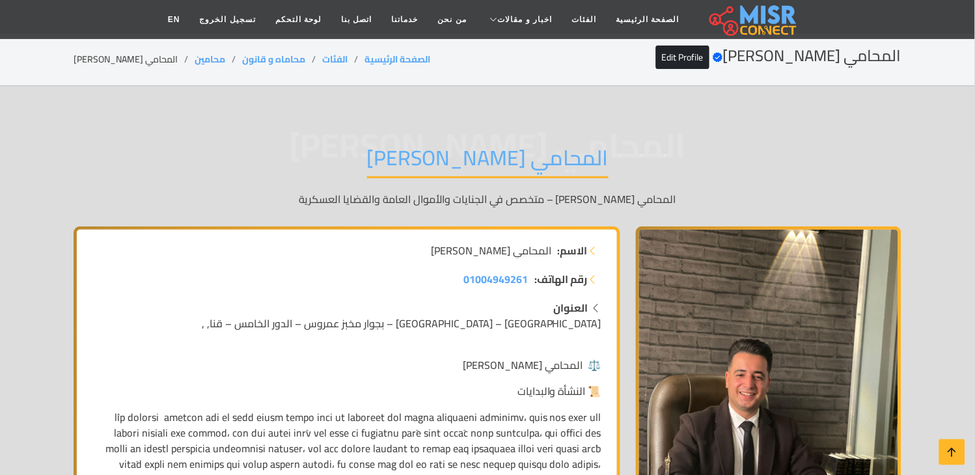
scroll to position [0, 0]
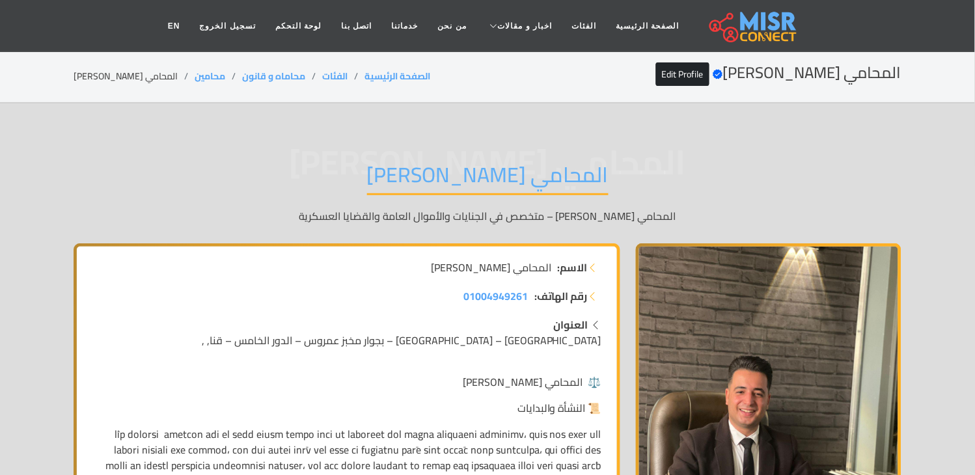
click at [143, 70] on li "المحامي [PERSON_NAME]" at bounding box center [134, 77] width 121 height 14
copy main "المحامي [PERSON_NAME]"
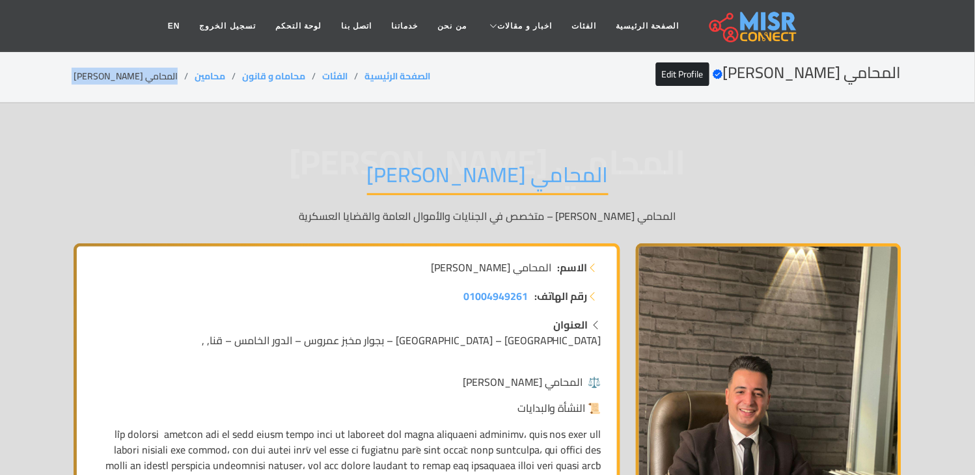
copy main "المحامي [PERSON_NAME]"
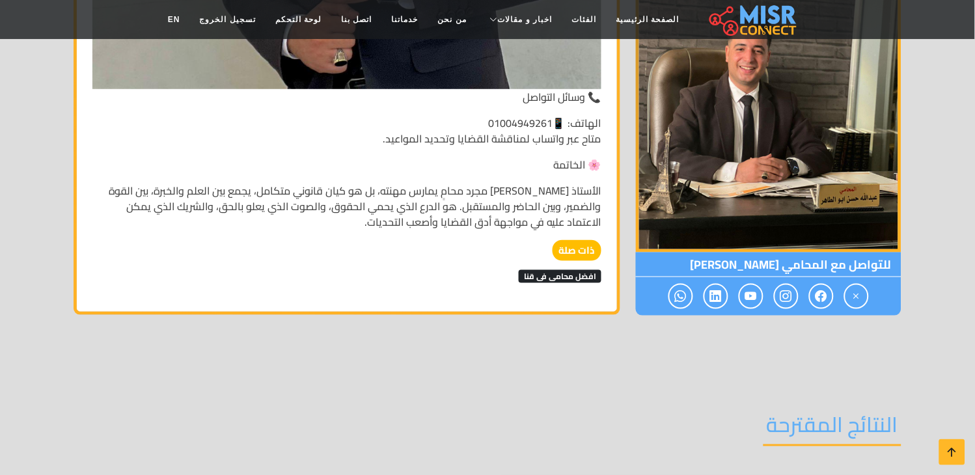
scroll to position [4534, 0]
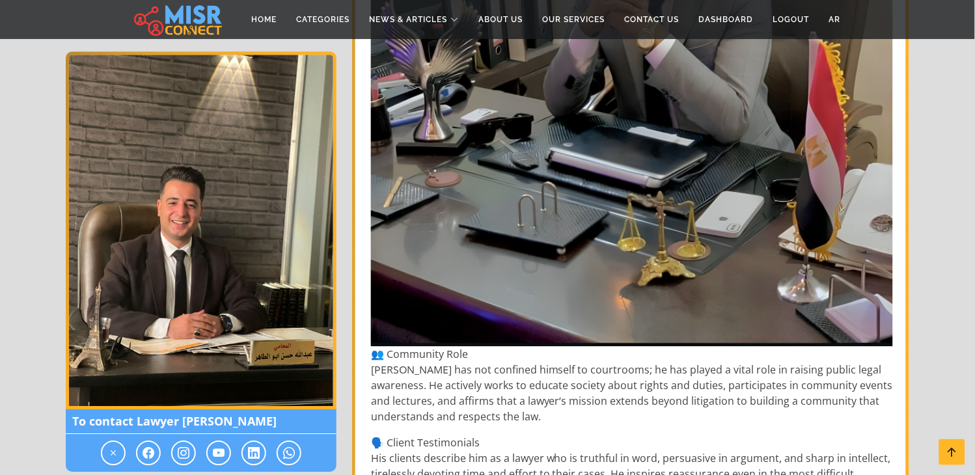
scroll to position [3038, 0]
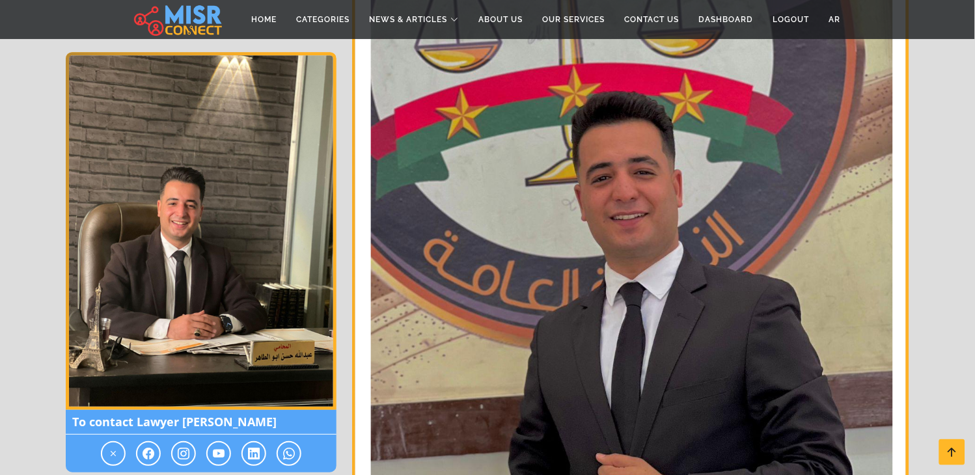
scroll to position [4269, 0]
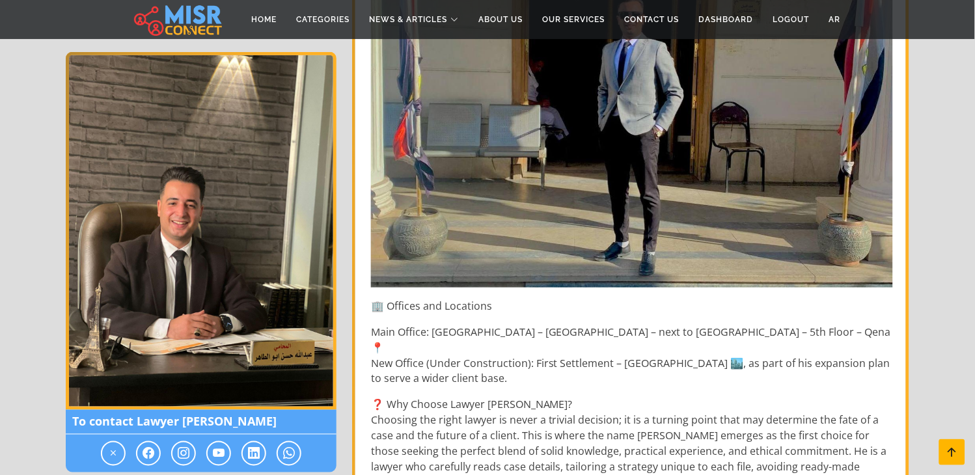
click at [948, 452] on icon at bounding box center [953, 452] width 18 height 18
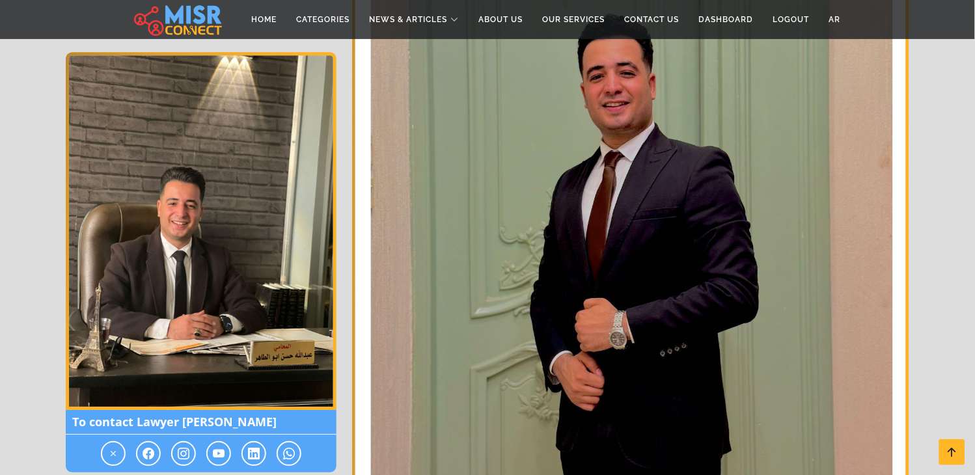
scroll to position [3473, 0]
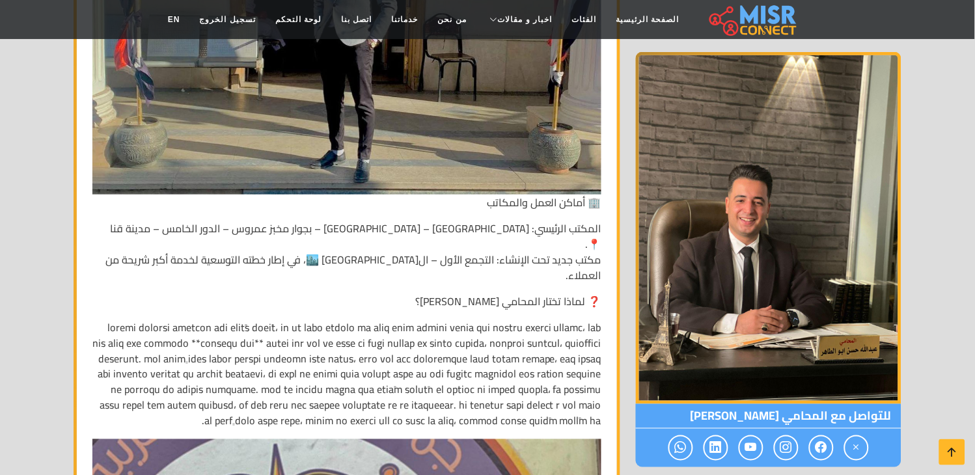
scroll to position [3449, 0]
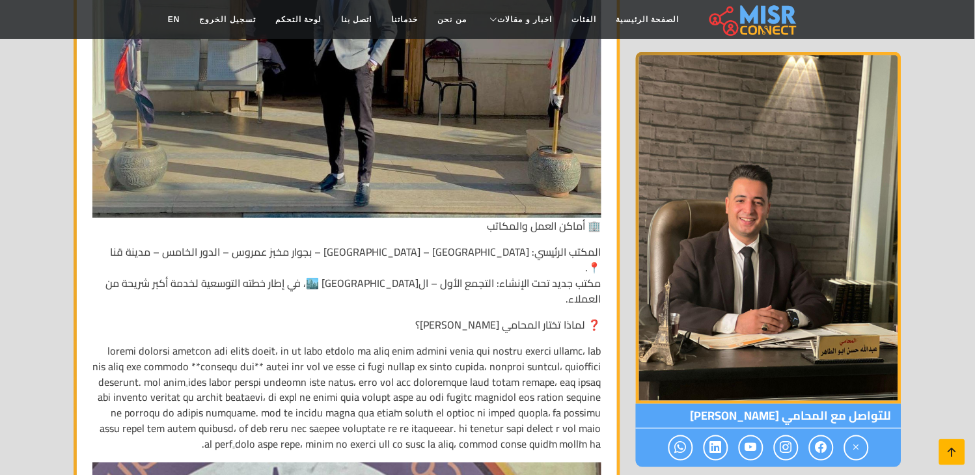
click at [944, 456] on icon at bounding box center [953, 452] width 18 height 18
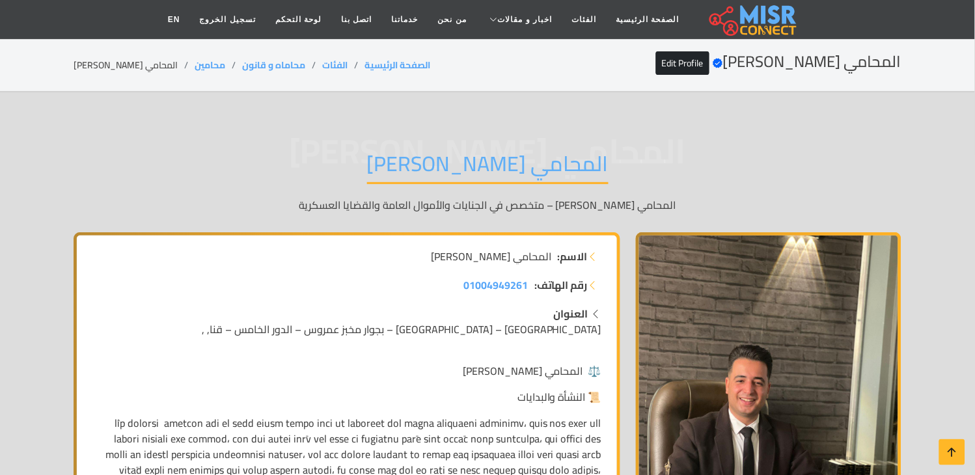
scroll to position [0, 0]
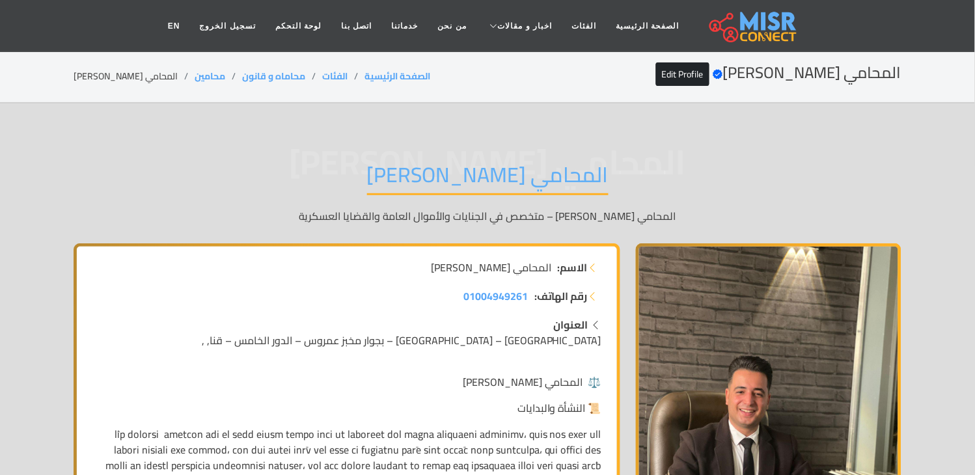
click at [130, 89] on section "المحامي عبدالله حسن Verified account Edit Profile الصفحة الرئيسية الفئات محاماه…" at bounding box center [487, 77] width 975 height 53
click at [132, 76] on li "المحامي [PERSON_NAME]" at bounding box center [134, 77] width 121 height 14
click at [130, 75] on li "المحامي [PERSON_NAME]" at bounding box center [134, 77] width 121 height 14
copy main "المحامي [PERSON_NAME]"
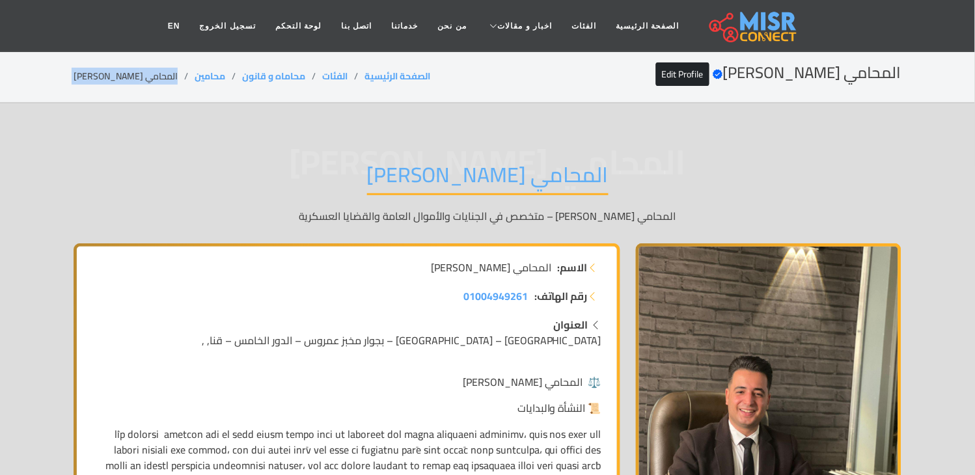
copy main "المحامي [PERSON_NAME]"
click at [704, 79] on link "Edit Profile" at bounding box center [682, 74] width 53 height 23
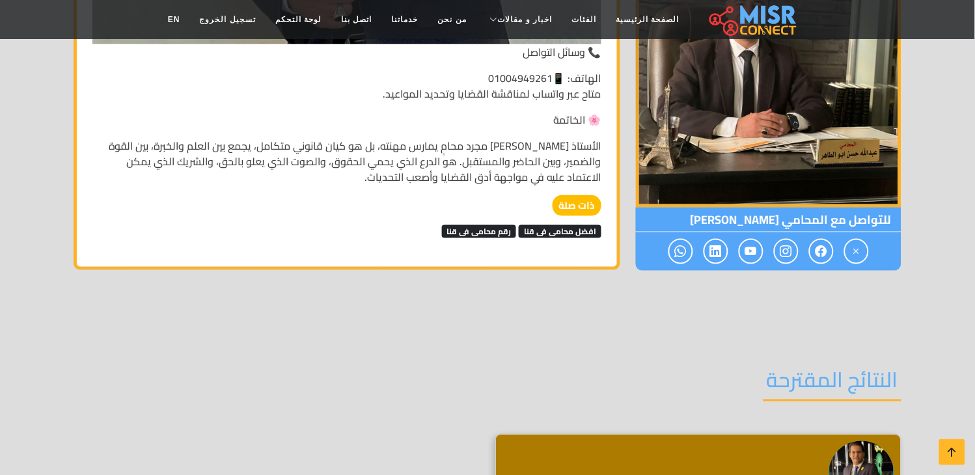
scroll to position [4569, 0]
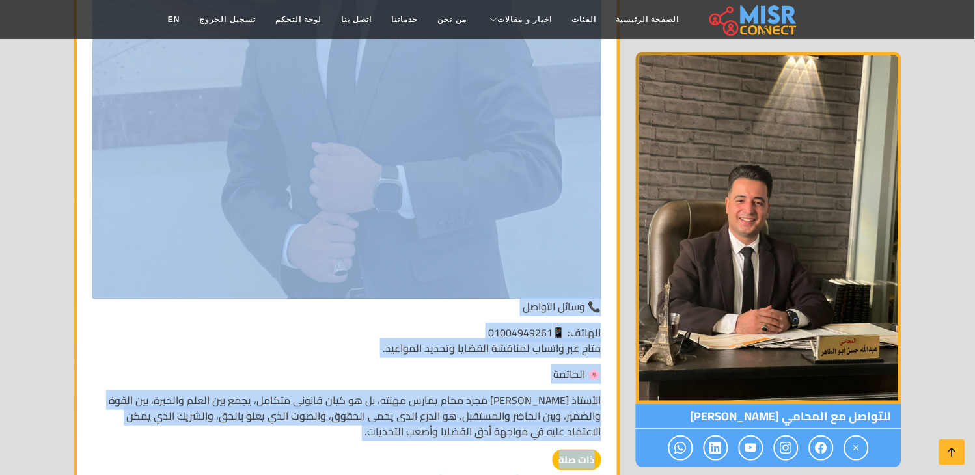
scroll to position [4341, 0]
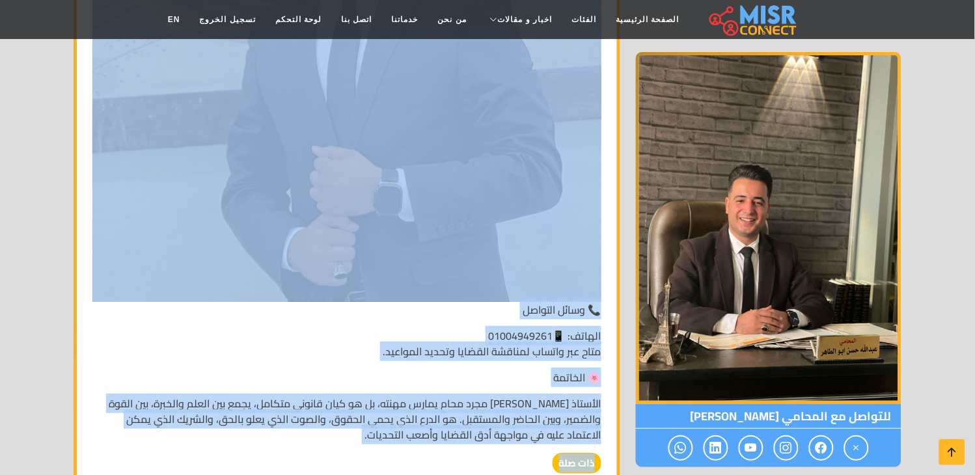
drag, startPoint x: 603, startPoint y: 226, endPoint x: 371, endPoint y: 360, distance: 267.8
copy div "⚖️ المحامي عبدالله حسن 📜 النشأة والبدايات وُلد الأستاذ عبدالله حسن في بيئة مصري…"
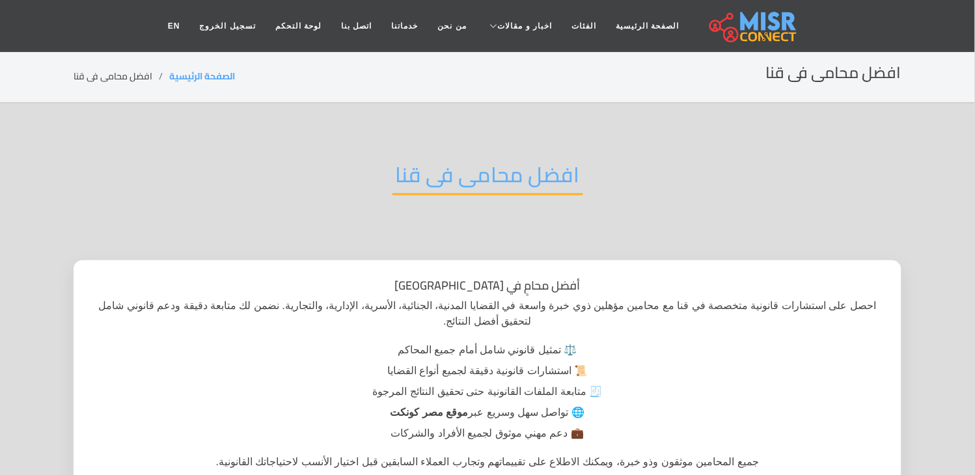
scroll to position [217, 0]
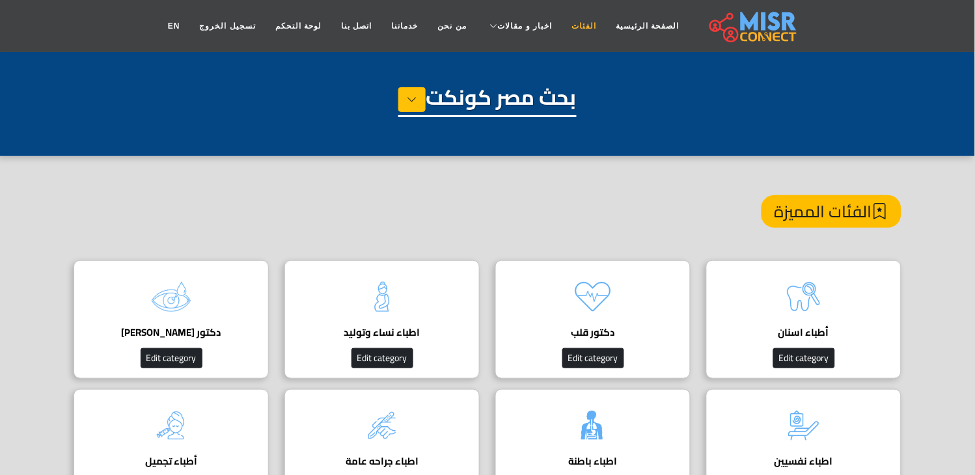
click at [563, 20] on link "الفئات" at bounding box center [585, 26] width 44 height 25
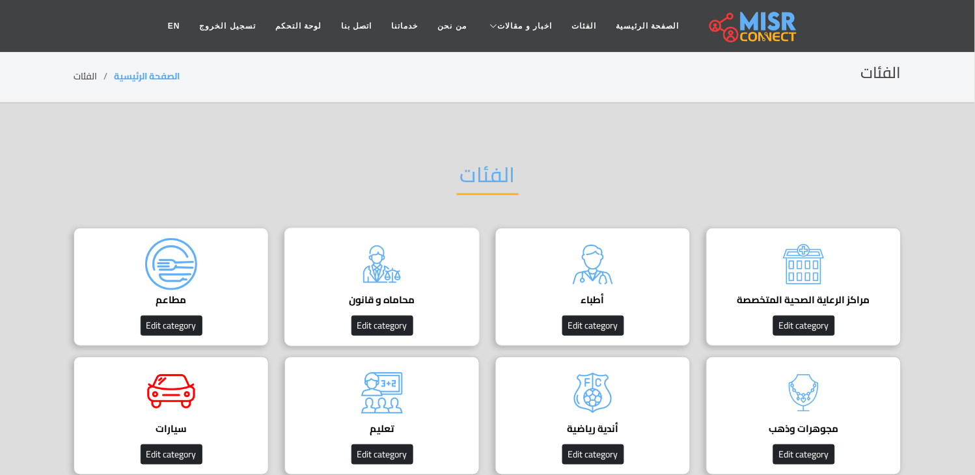
click at [383, 275] on img at bounding box center [382, 264] width 52 height 52
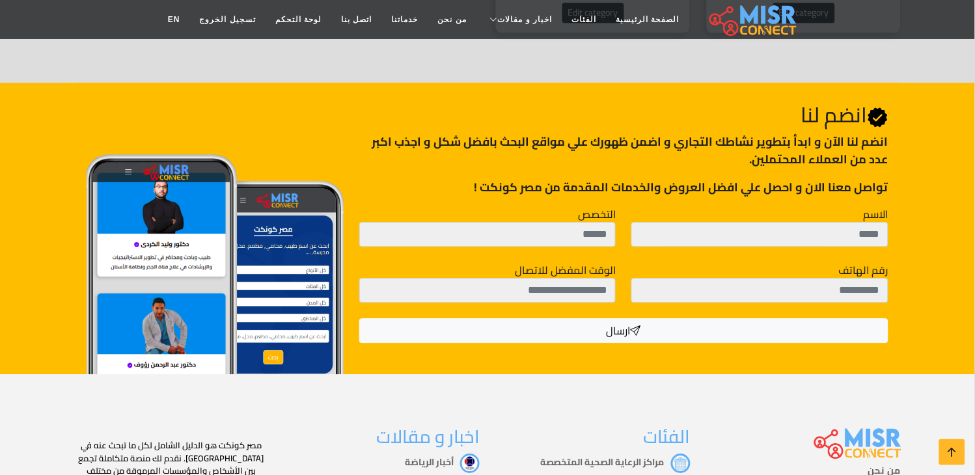
scroll to position [780, 0]
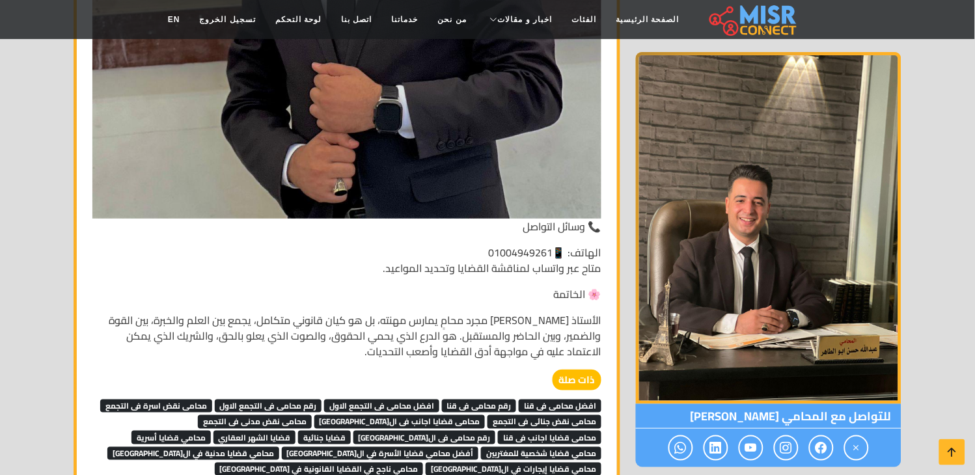
scroll to position [4485, 0]
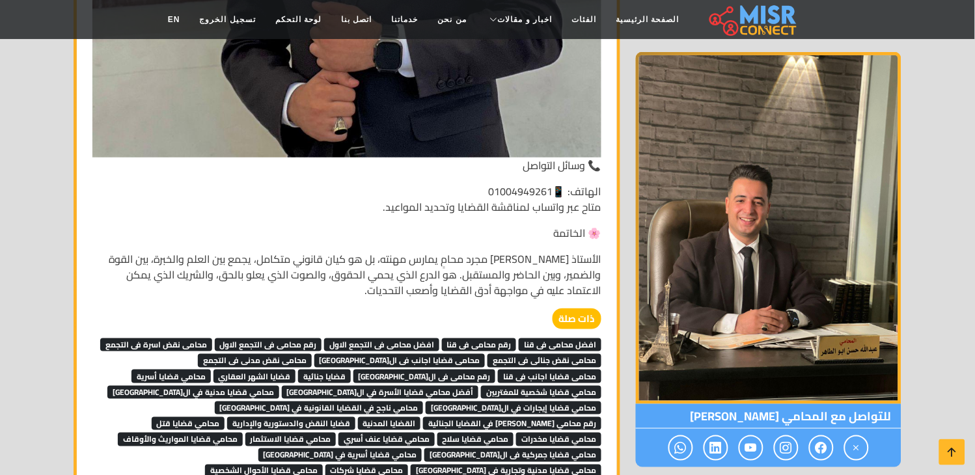
click at [946, 450] on icon at bounding box center [953, 452] width 18 height 18
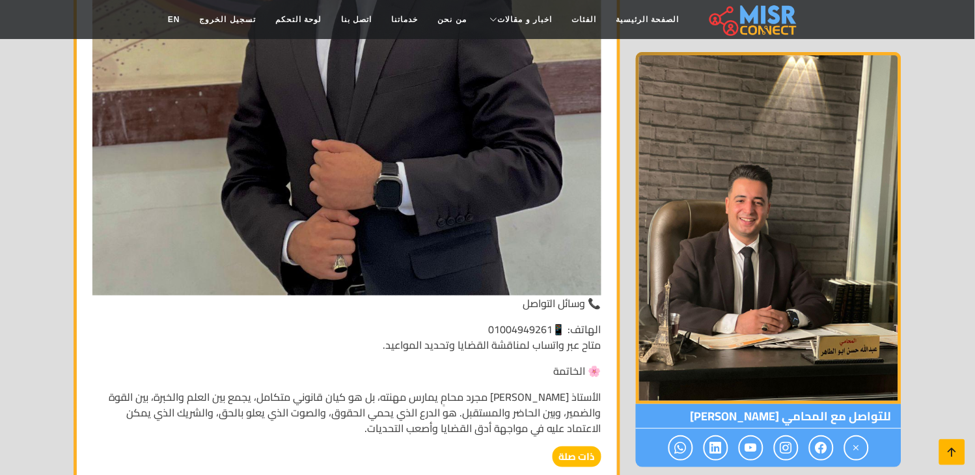
scroll to position [4341, 0]
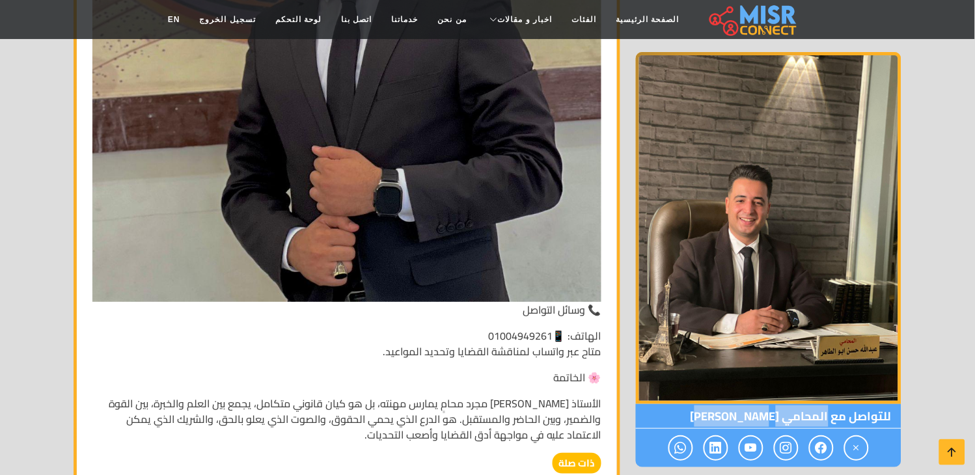
copy span "المحامي [PERSON_NAME]"
drag, startPoint x: 828, startPoint y: 415, endPoint x: 713, endPoint y: 408, distance: 114.8
click at [713, 408] on span "للتواصل مع المحامي [PERSON_NAME]" at bounding box center [769, 416] width 266 height 25
click at [955, 456] on icon at bounding box center [953, 452] width 18 height 18
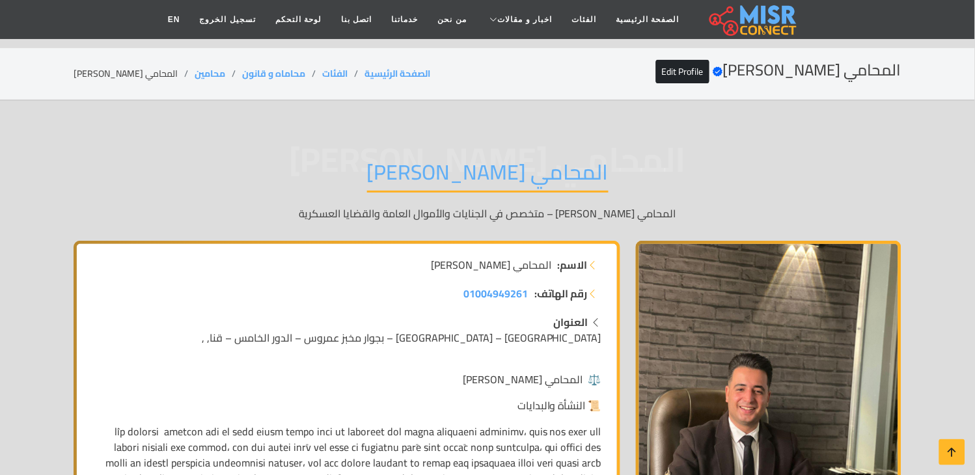
scroll to position [0, 0]
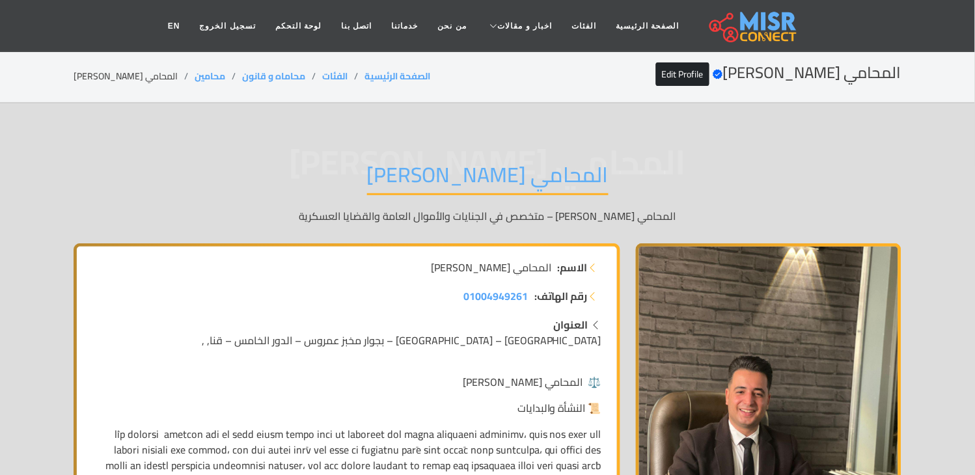
click at [120, 80] on li "المحامي [PERSON_NAME]" at bounding box center [134, 77] width 121 height 14
copy main "المحامي [PERSON_NAME]"
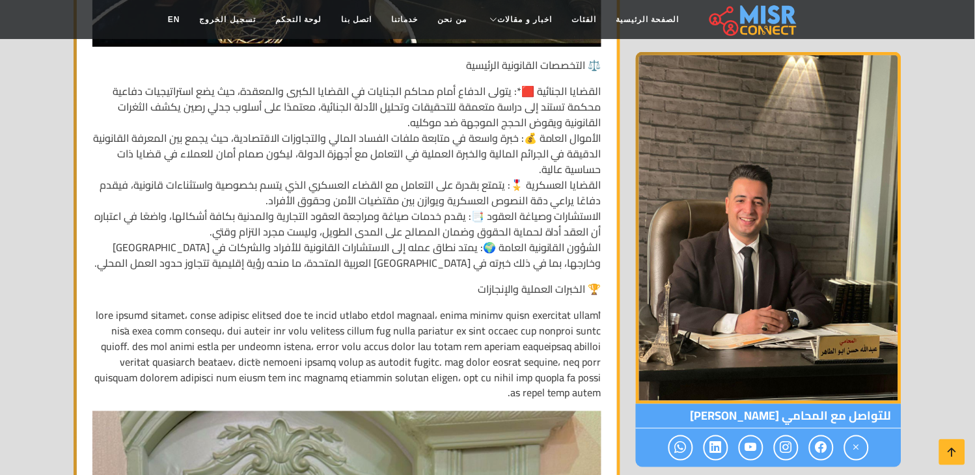
scroll to position [1229, 0]
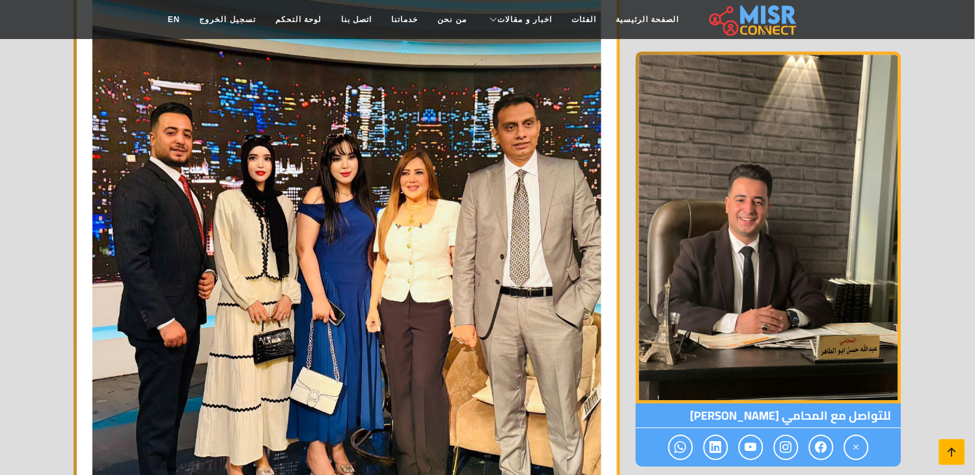
click at [955, 443] on icon at bounding box center [953, 452] width 18 height 18
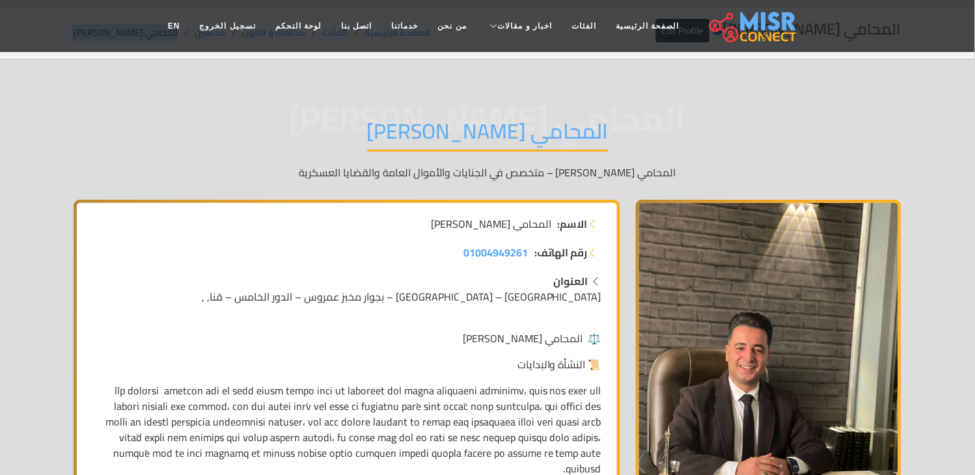
scroll to position [0, 0]
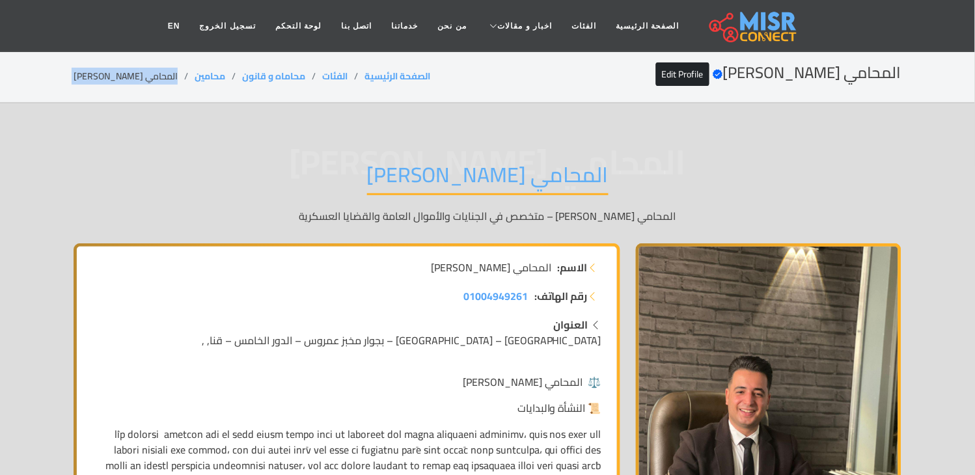
copy main "المحامي [PERSON_NAME]"
copy ol "محامين"
drag, startPoint x: 206, startPoint y: 76, endPoint x: 171, endPoint y: 76, distance: 35.8
click at [171, 76] on ol "الصفحة الرئيسية الفئات محاماه و قانون محامين المحامي [PERSON_NAME]" at bounding box center [252, 77] width 357 height 14
click at [121, 81] on li "المحامي [PERSON_NAME]" at bounding box center [134, 77] width 121 height 14
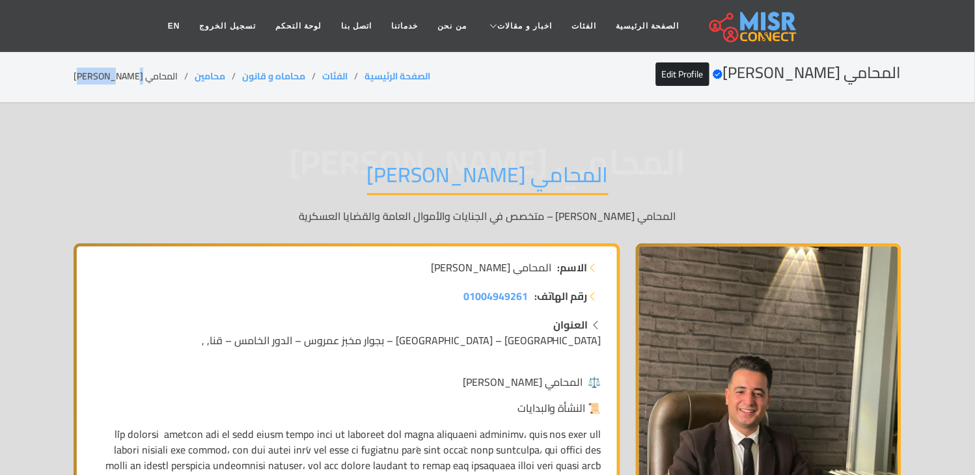
click at [121, 81] on li "المحامي [PERSON_NAME]" at bounding box center [134, 77] width 121 height 14
copy main "المحامي [PERSON_NAME]"
